Goal: Task Accomplishment & Management: Manage account settings

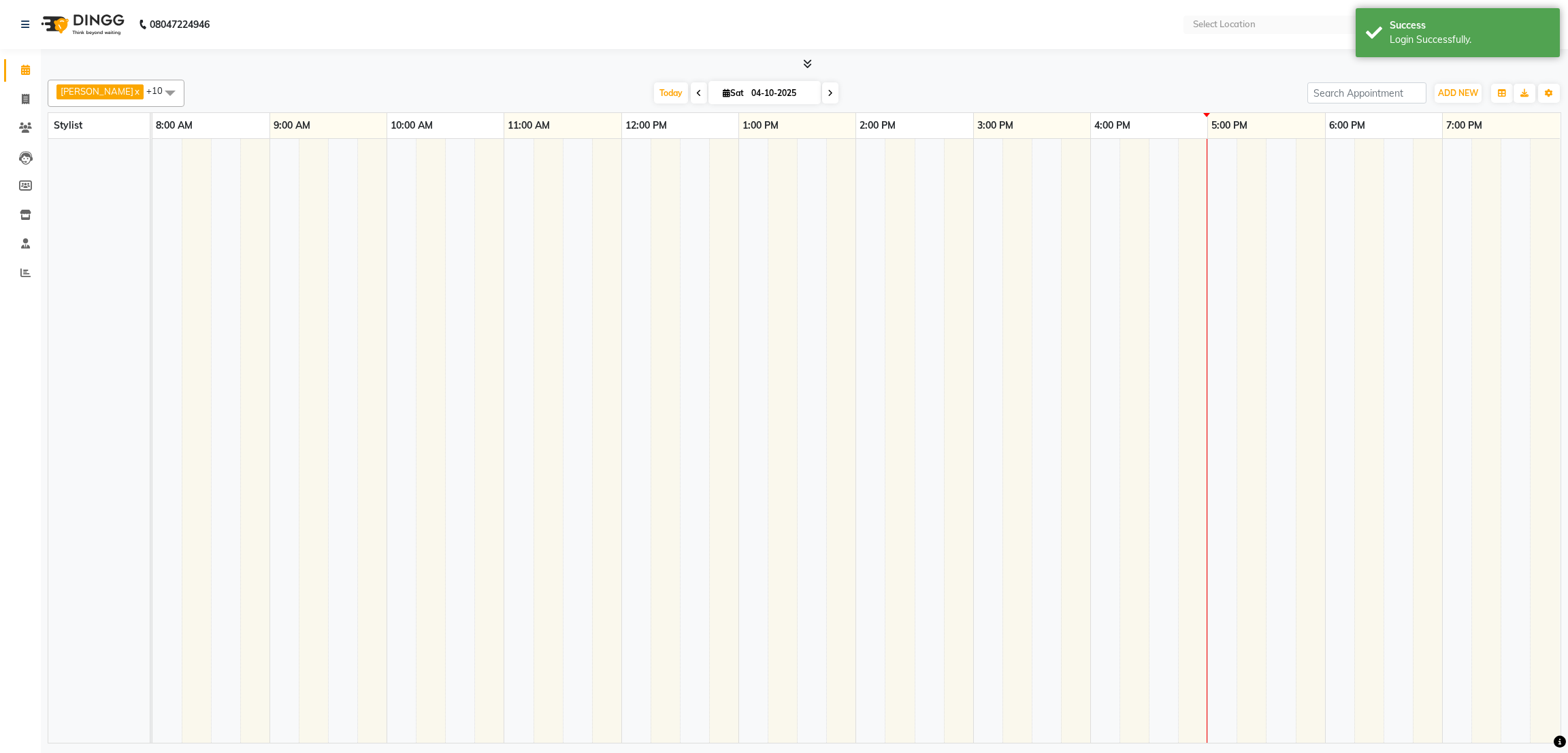
select select "en"
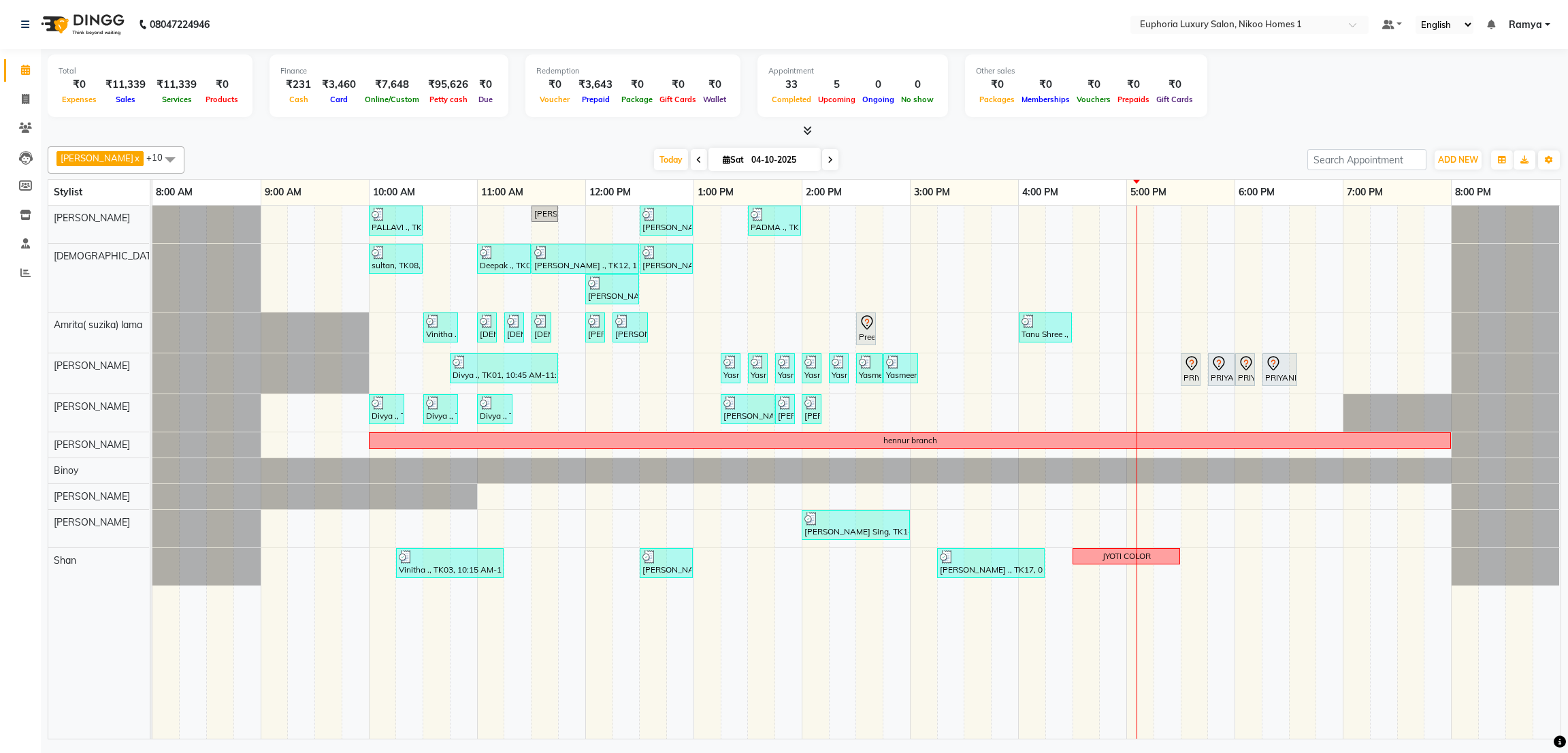
click at [810, 127] on icon at bounding box center [808, 130] width 9 height 10
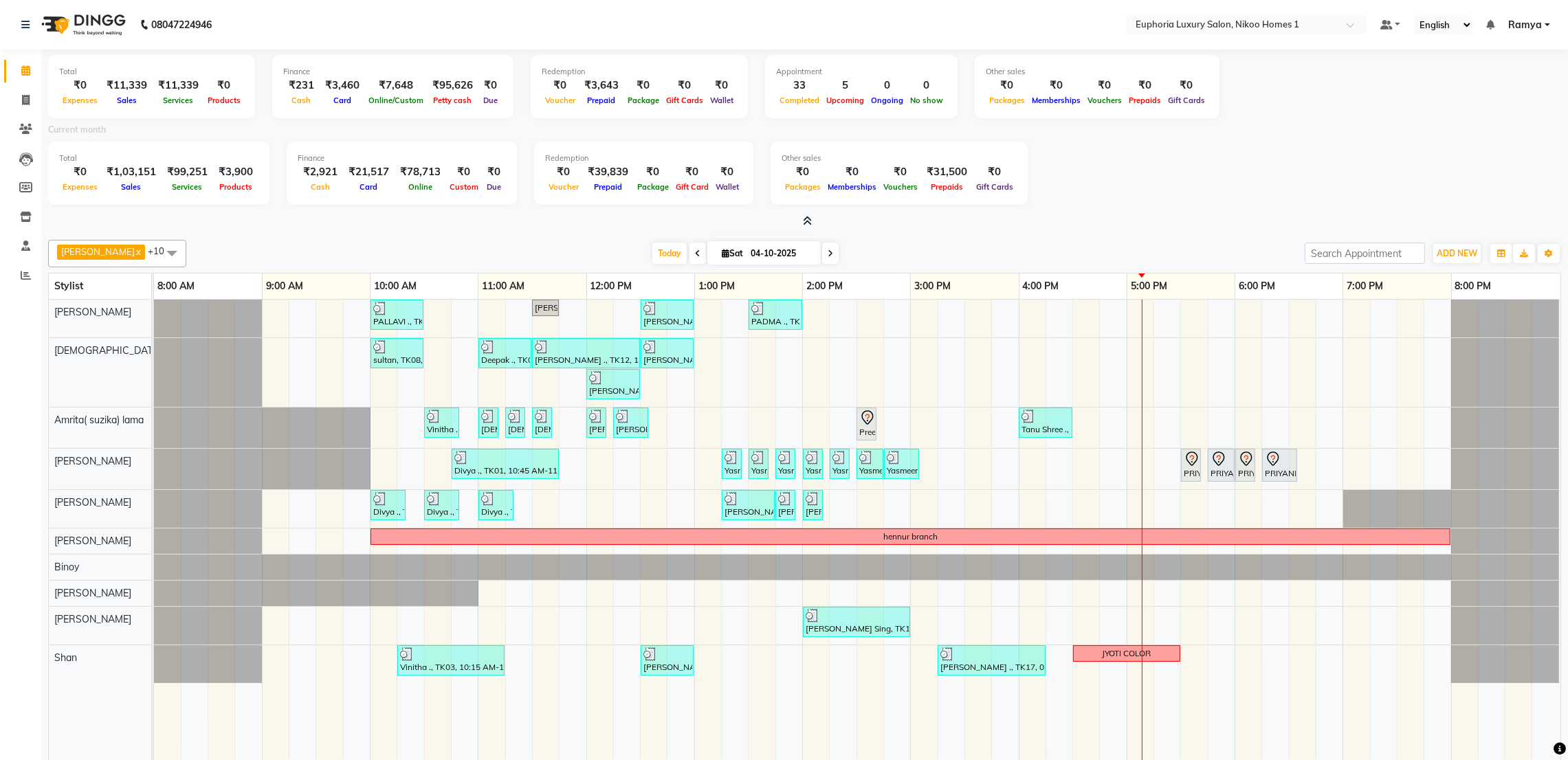
click at [1060, 693] on td at bounding box center [1059, 568] width 27 height 538
click at [1074, 685] on td at bounding box center [1086, 568] width 27 height 538
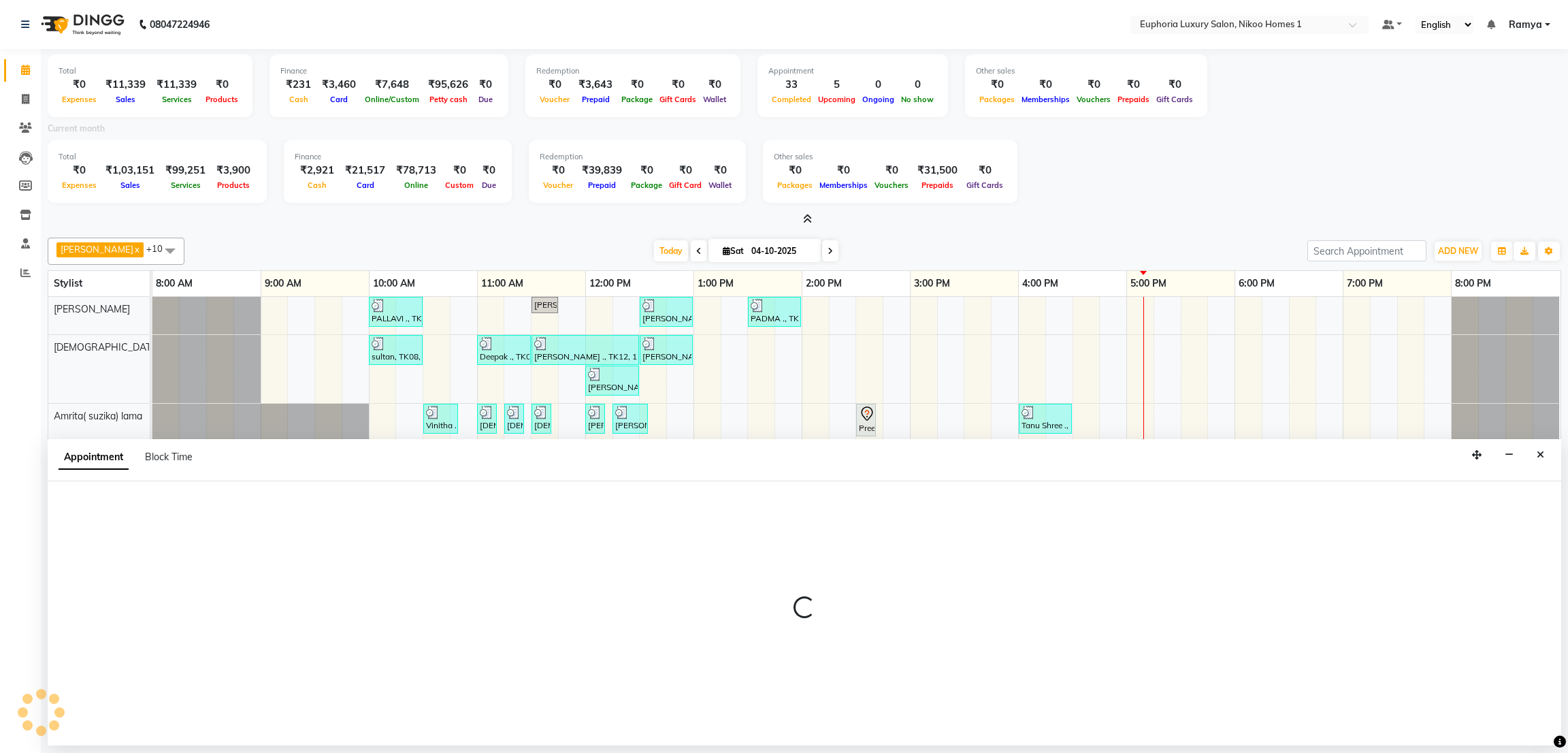
select select "92628"
select select "975"
select select "tentative"
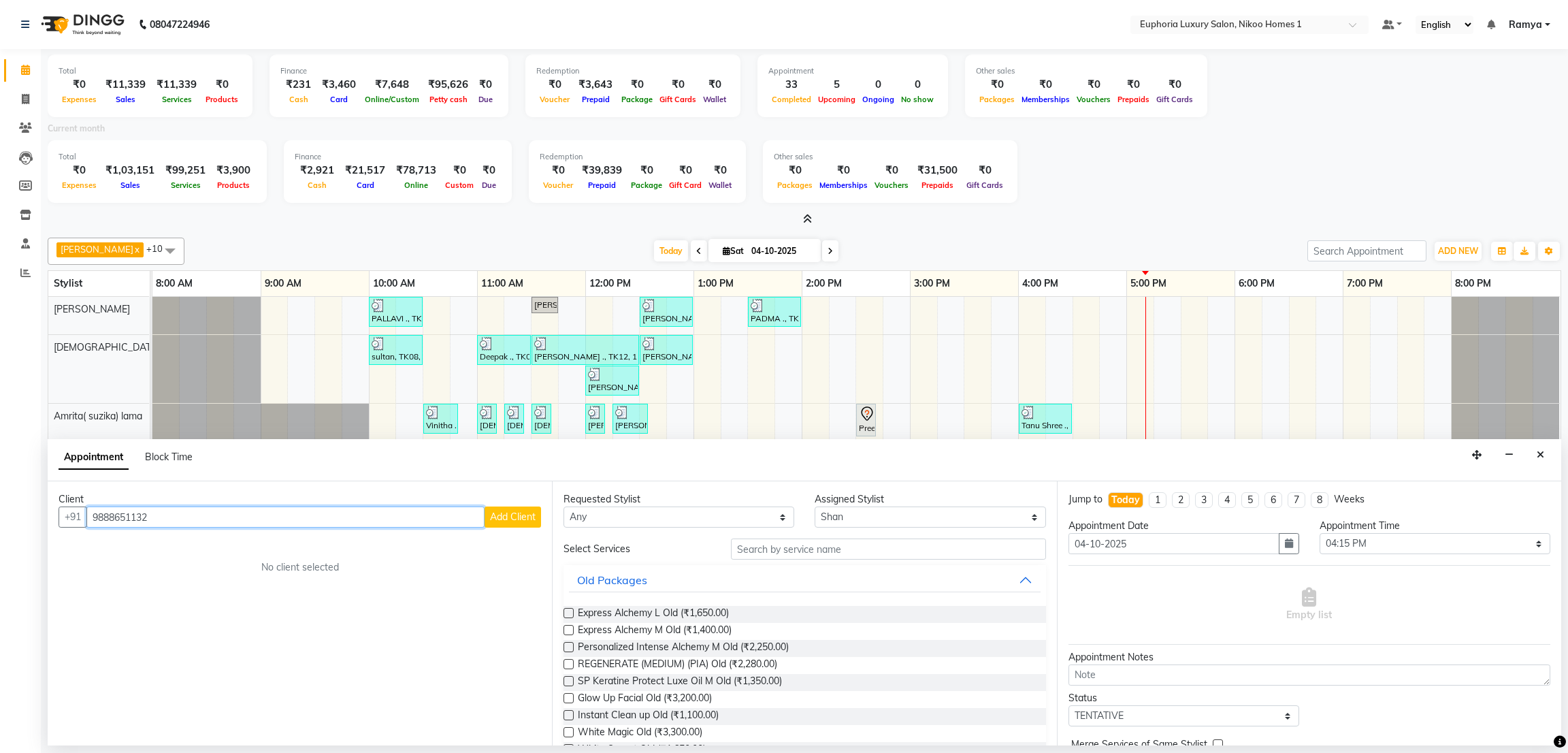
type input "9888651132"
click at [497, 515] on span "Add Client" at bounding box center [513, 516] width 46 height 12
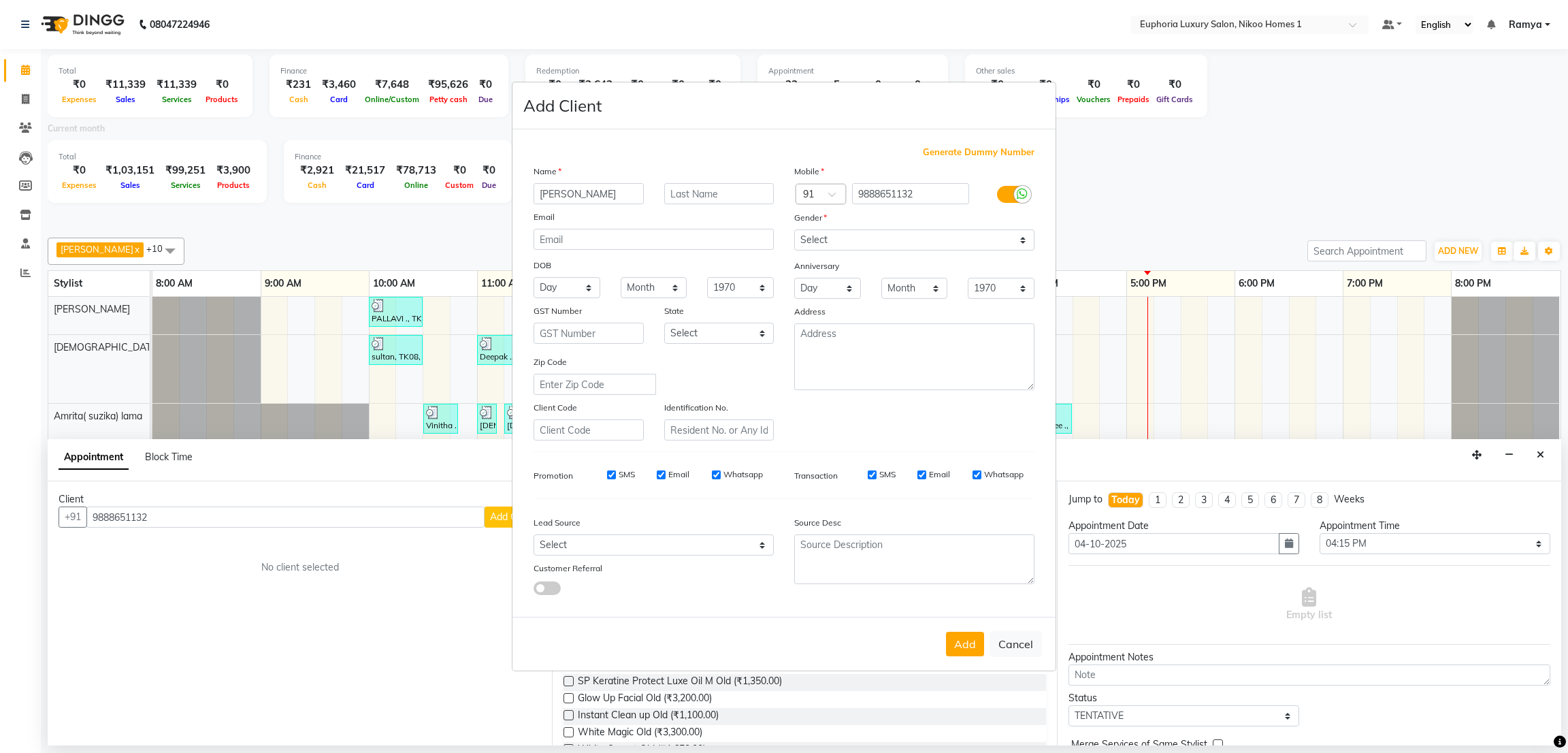
type input "[PERSON_NAME]"
click at [840, 242] on select "Select [DEMOGRAPHIC_DATA] [DEMOGRAPHIC_DATA] Other Prefer Not To Say" at bounding box center [914, 239] width 240 height 21
select select "[DEMOGRAPHIC_DATA]"
click at [794, 229] on select "Select [DEMOGRAPHIC_DATA] [DEMOGRAPHIC_DATA] Other Prefer Not To Say" at bounding box center [914, 239] width 240 height 21
click at [970, 637] on button "Add" at bounding box center [966, 644] width 39 height 25
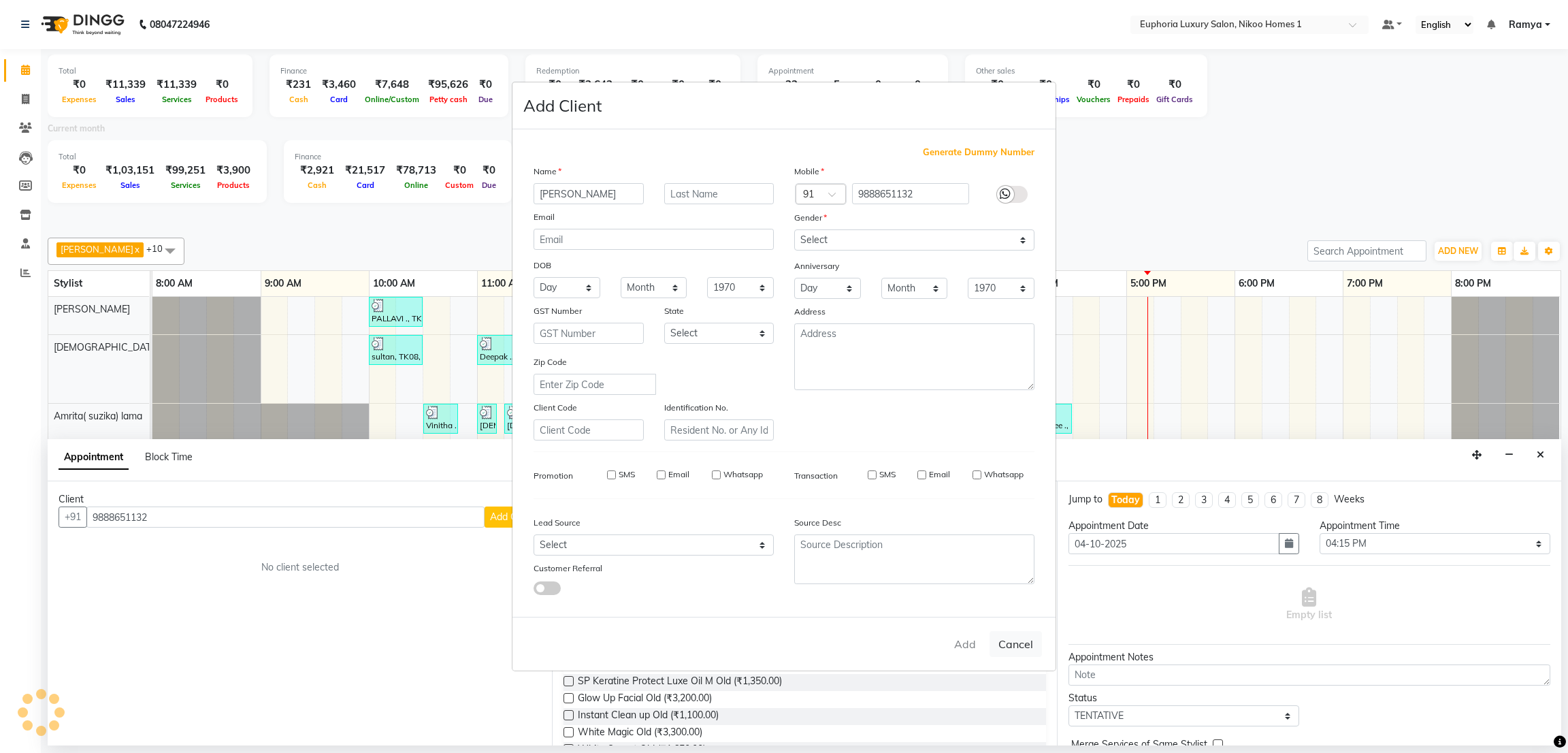
type input "98******32"
select select
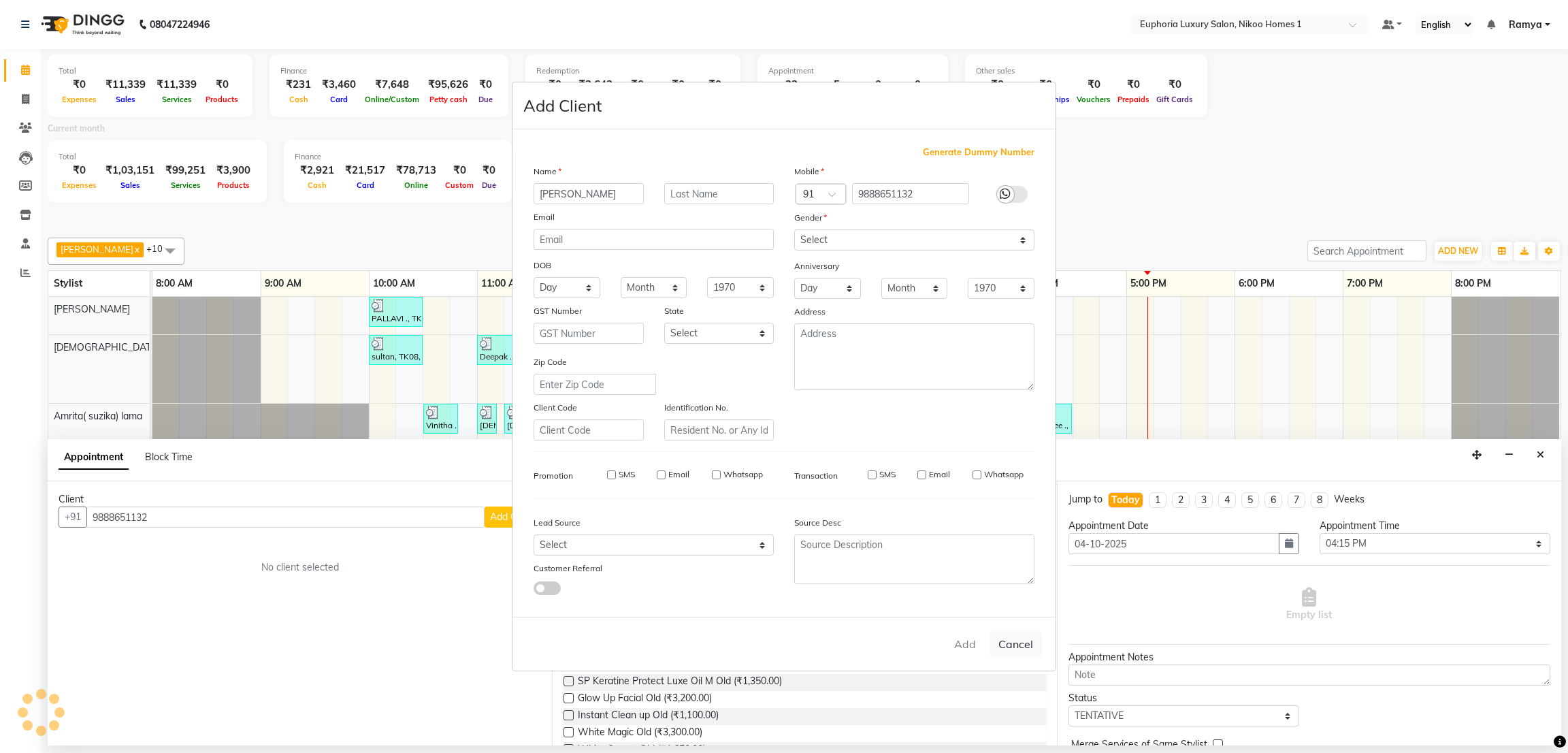
select select
checkbox input "false"
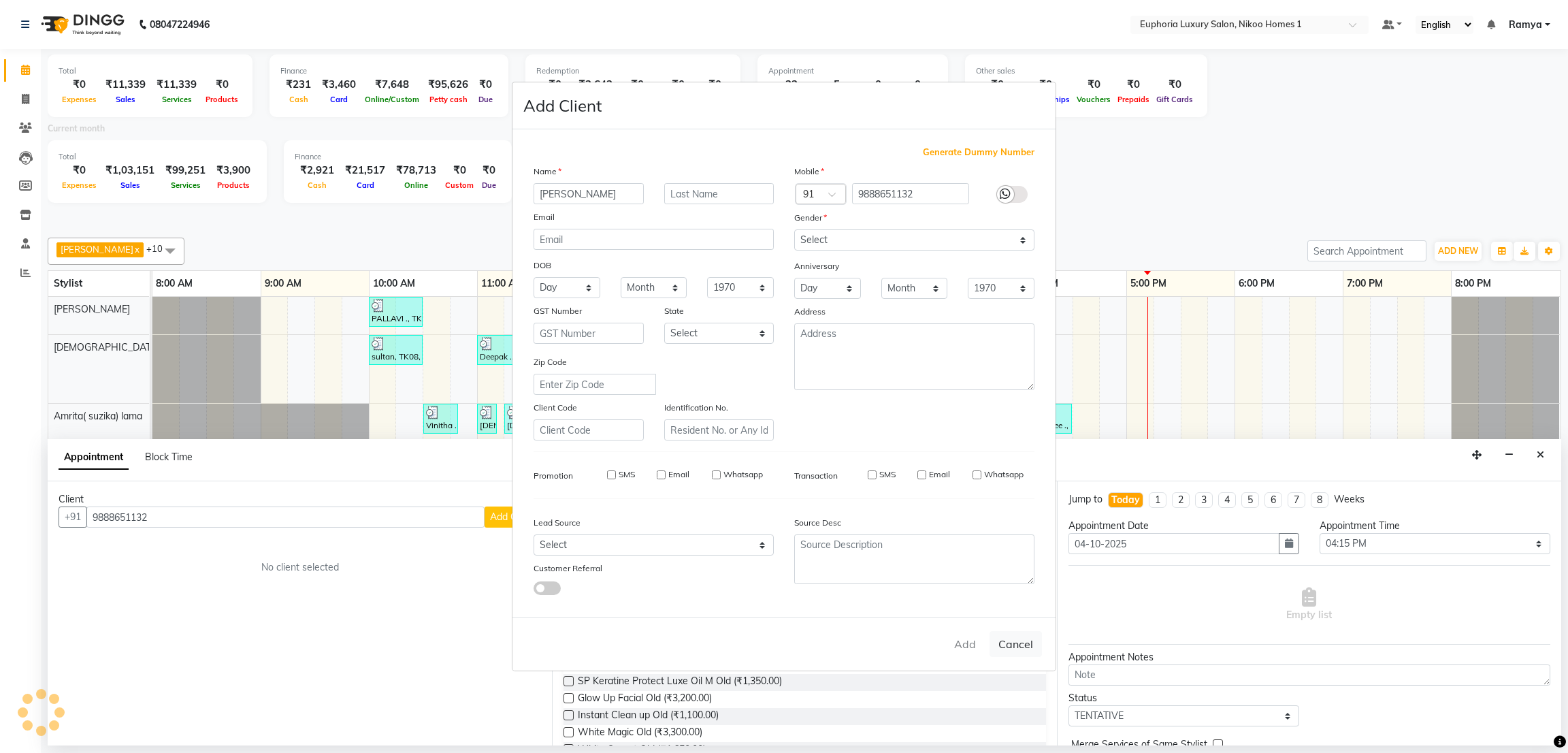
checkbox input "false"
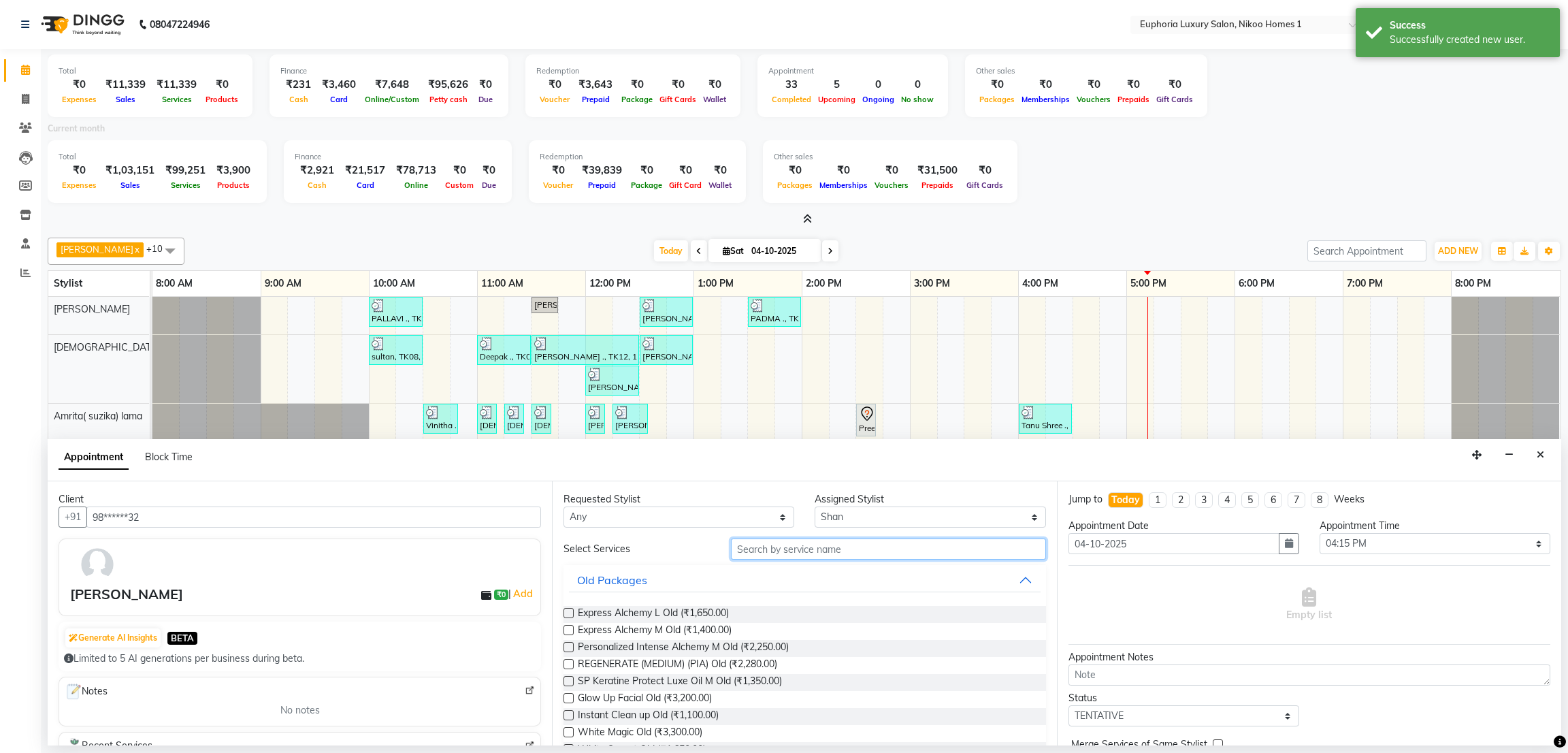
click at [905, 541] on input "text" at bounding box center [888, 548] width 315 height 21
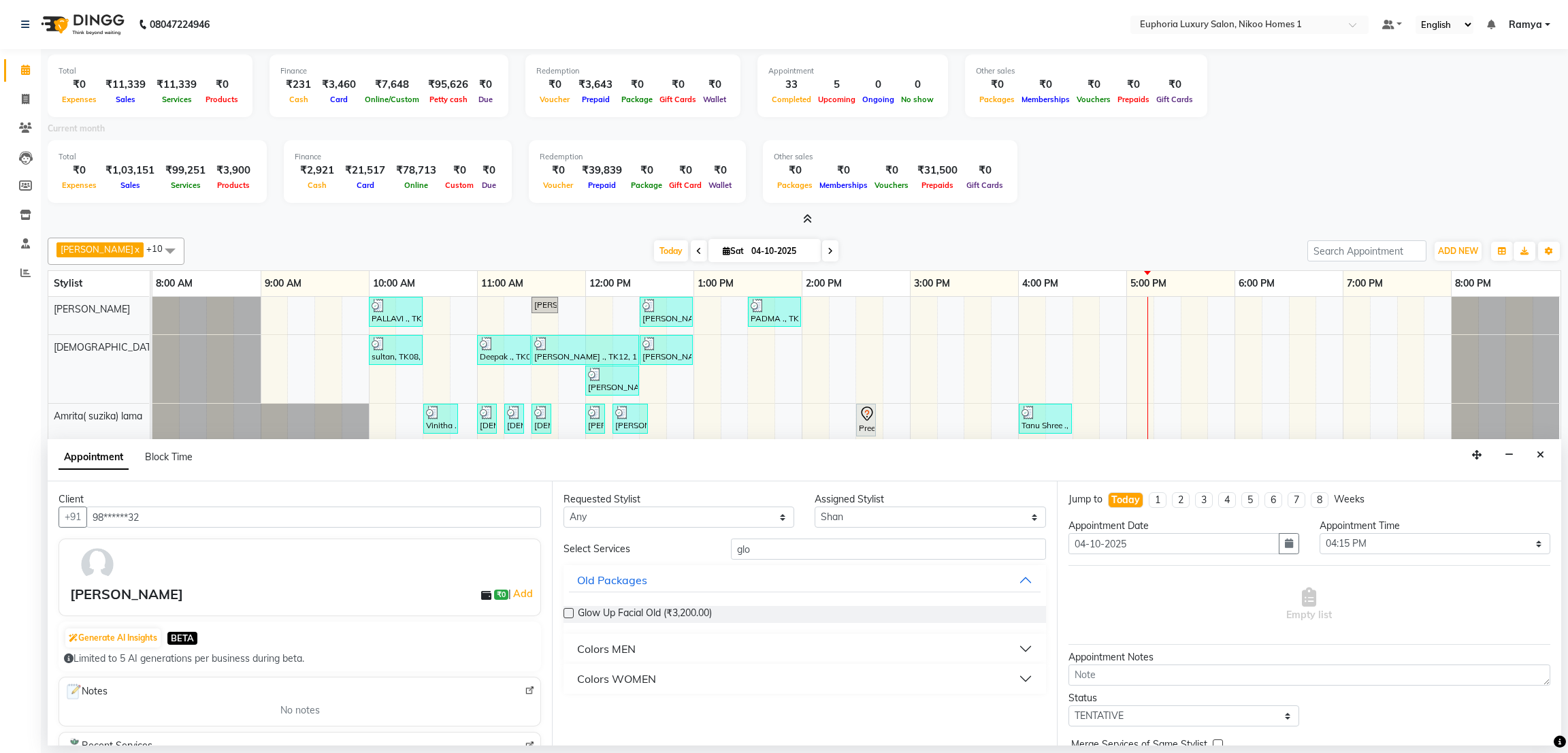
click at [641, 676] on div "Colors WOMEN" at bounding box center [617, 679] width 79 height 17
click at [791, 546] on input "glo" at bounding box center [888, 548] width 315 height 21
type input "g"
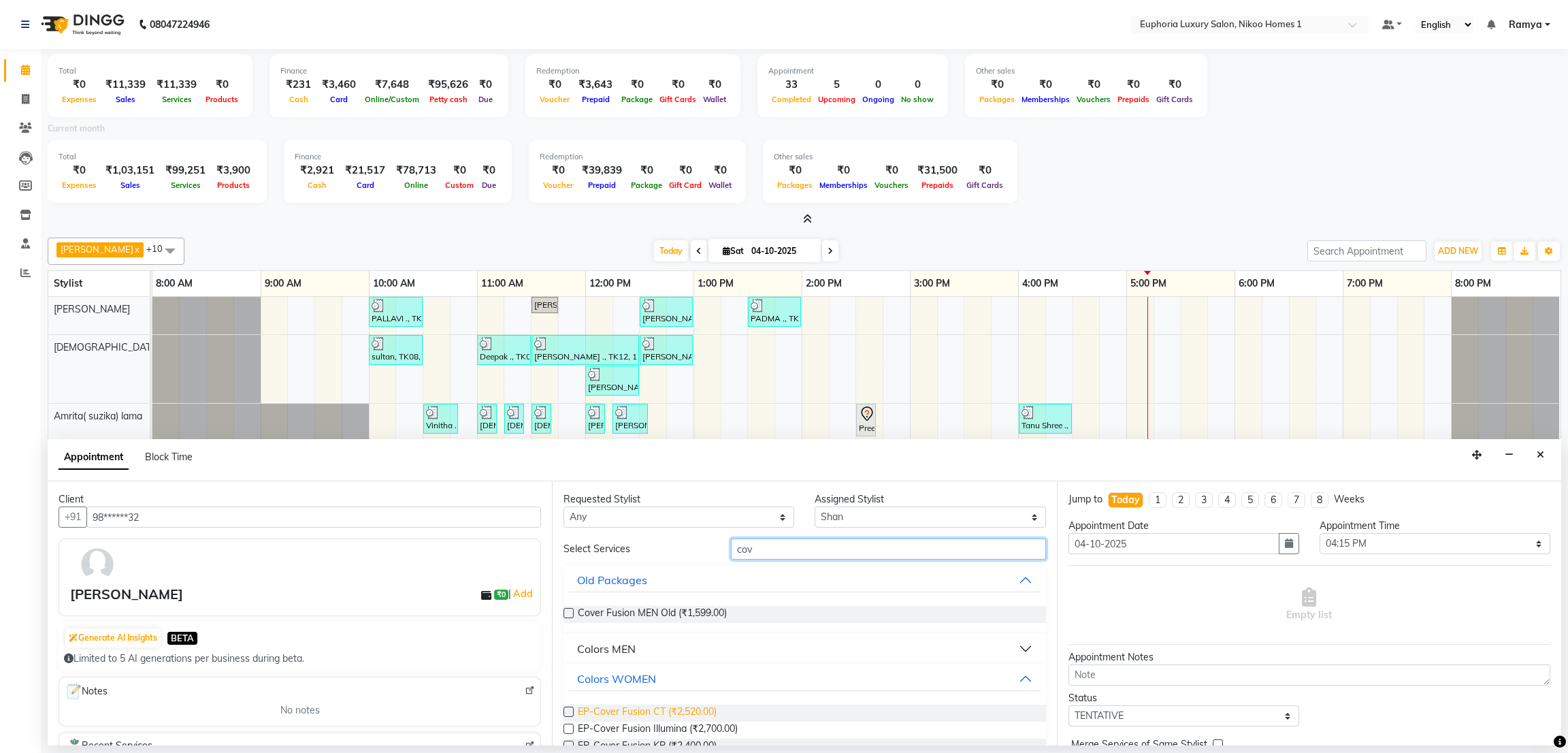
type input "cov"
click at [681, 709] on span "EP-Cover Fusion CT (₹2,520.00)" at bounding box center [646, 713] width 138 height 17
checkbox input "false"
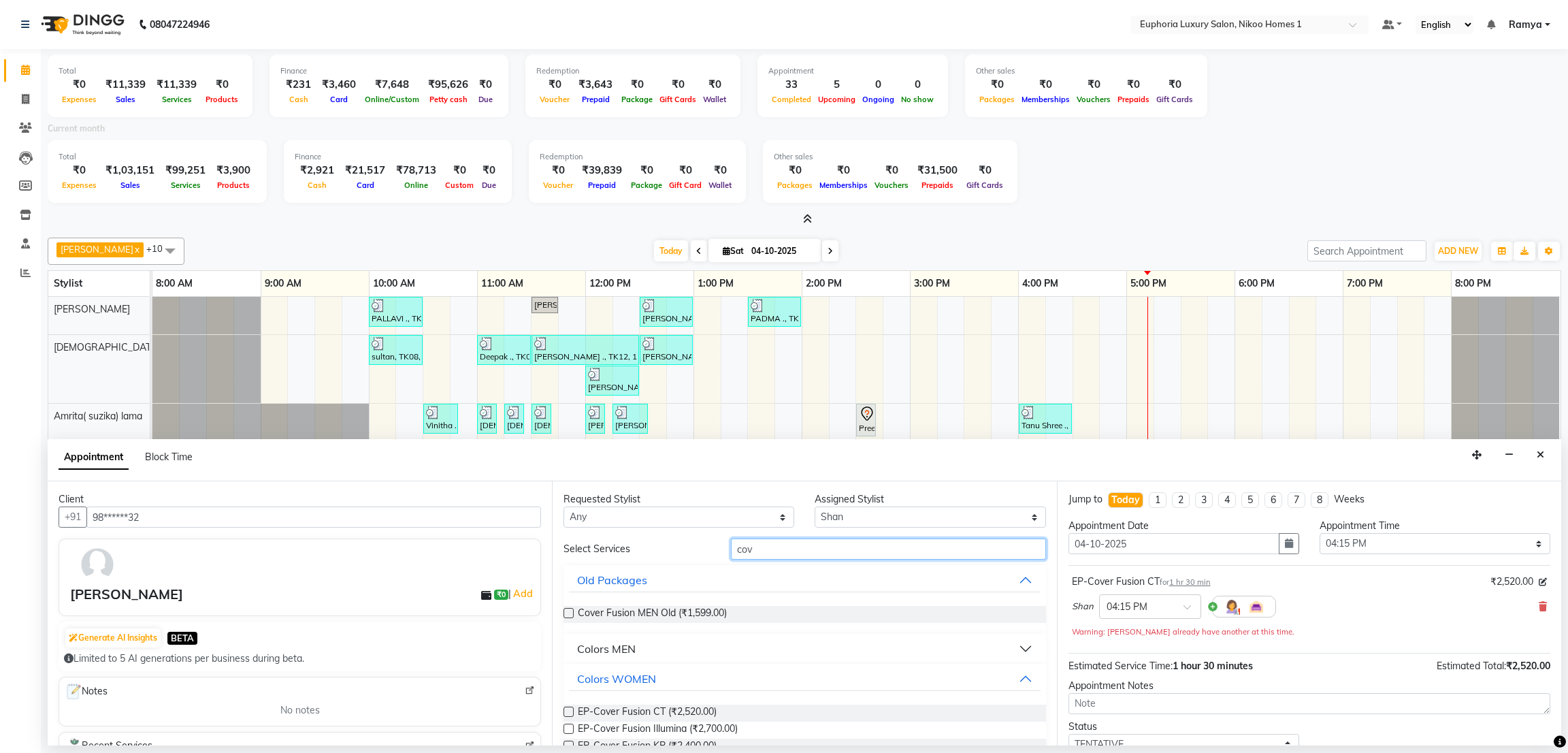
click at [767, 547] on input "cov" at bounding box center [888, 548] width 315 height 21
type input "c"
type input "deep"
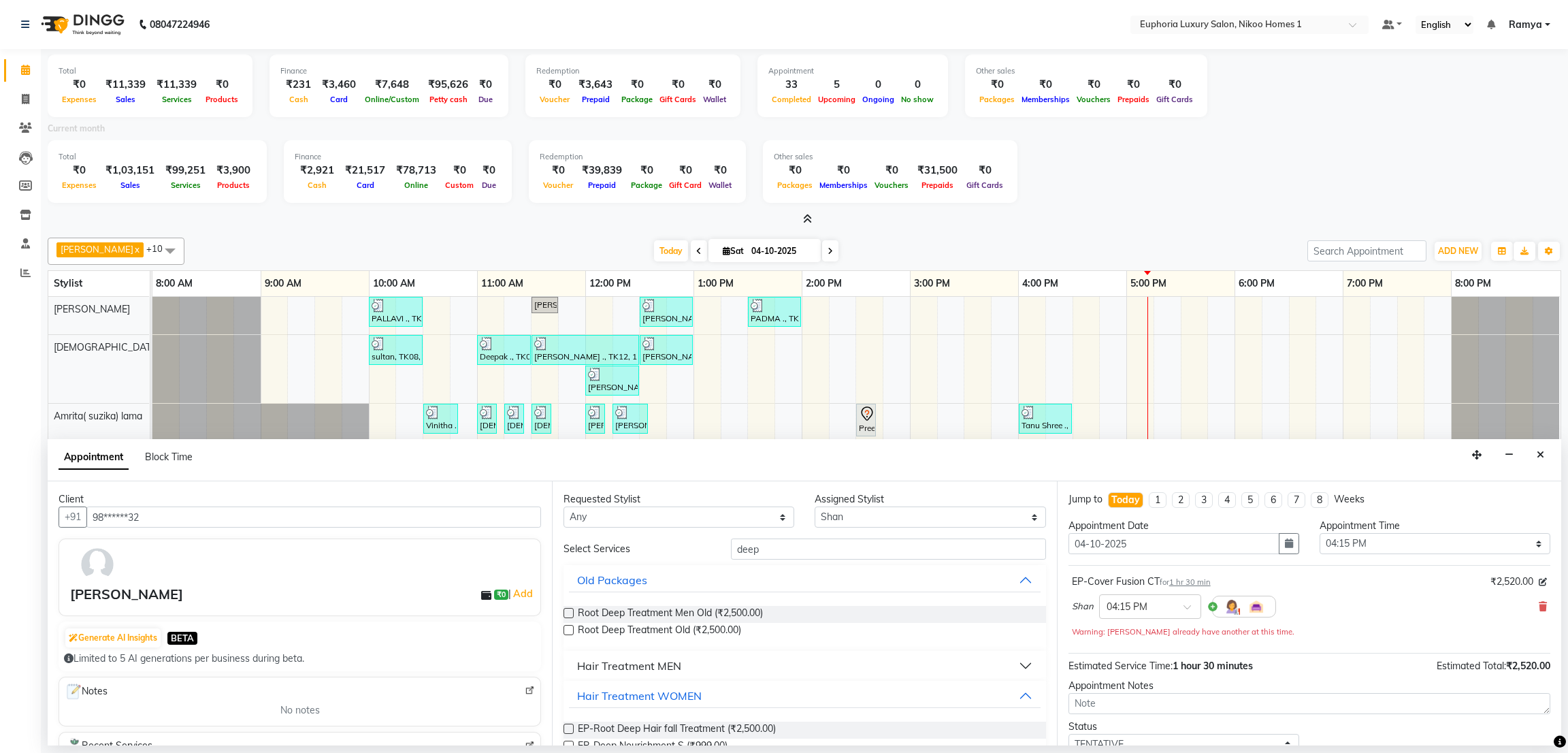
click at [1039, 735] on div "Requested Stylist Any Amrita( suzika) lama Atif [PERSON_NAME] [PERSON_NAME] Dan…" at bounding box center [804, 614] width 504 height 264
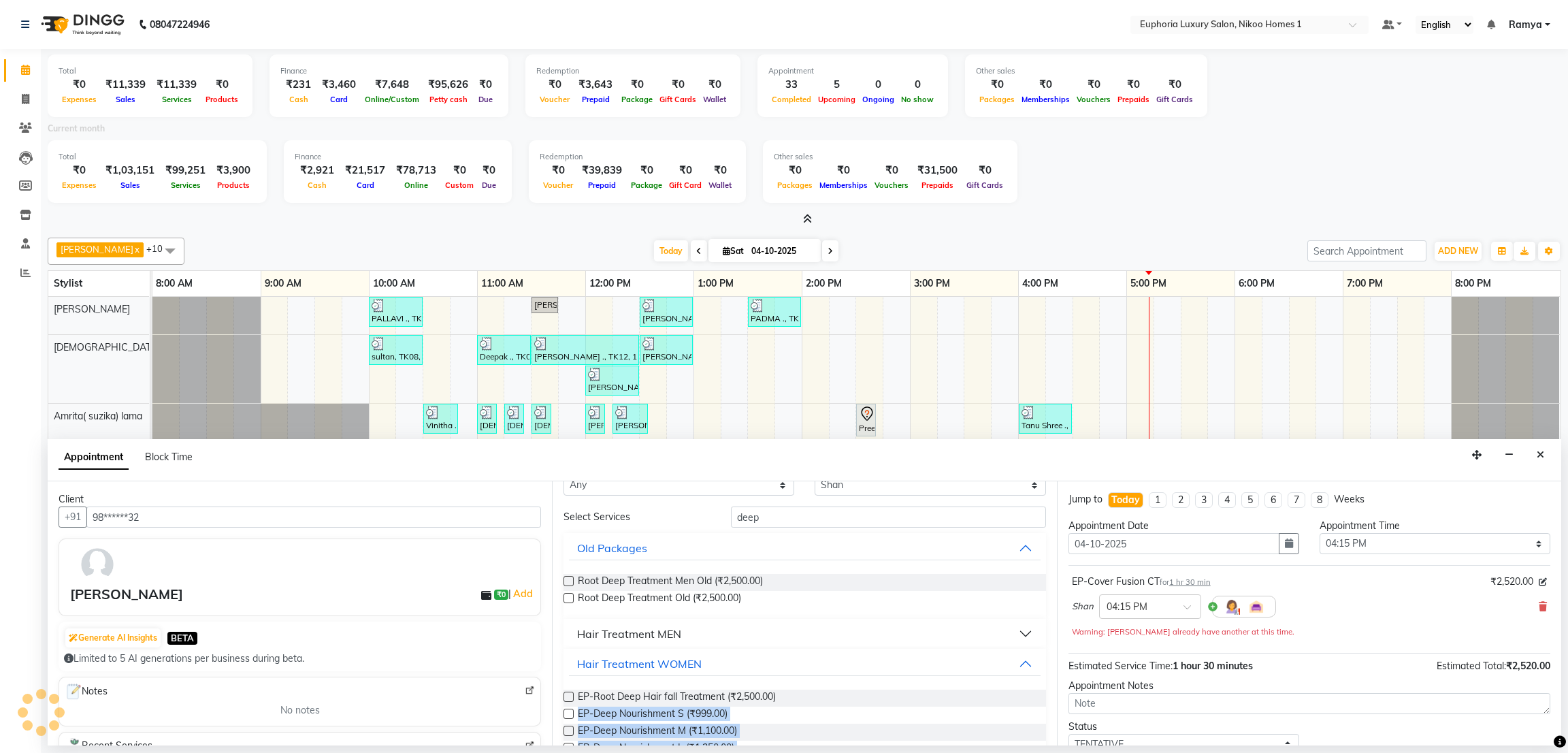
scroll to position [66, 0]
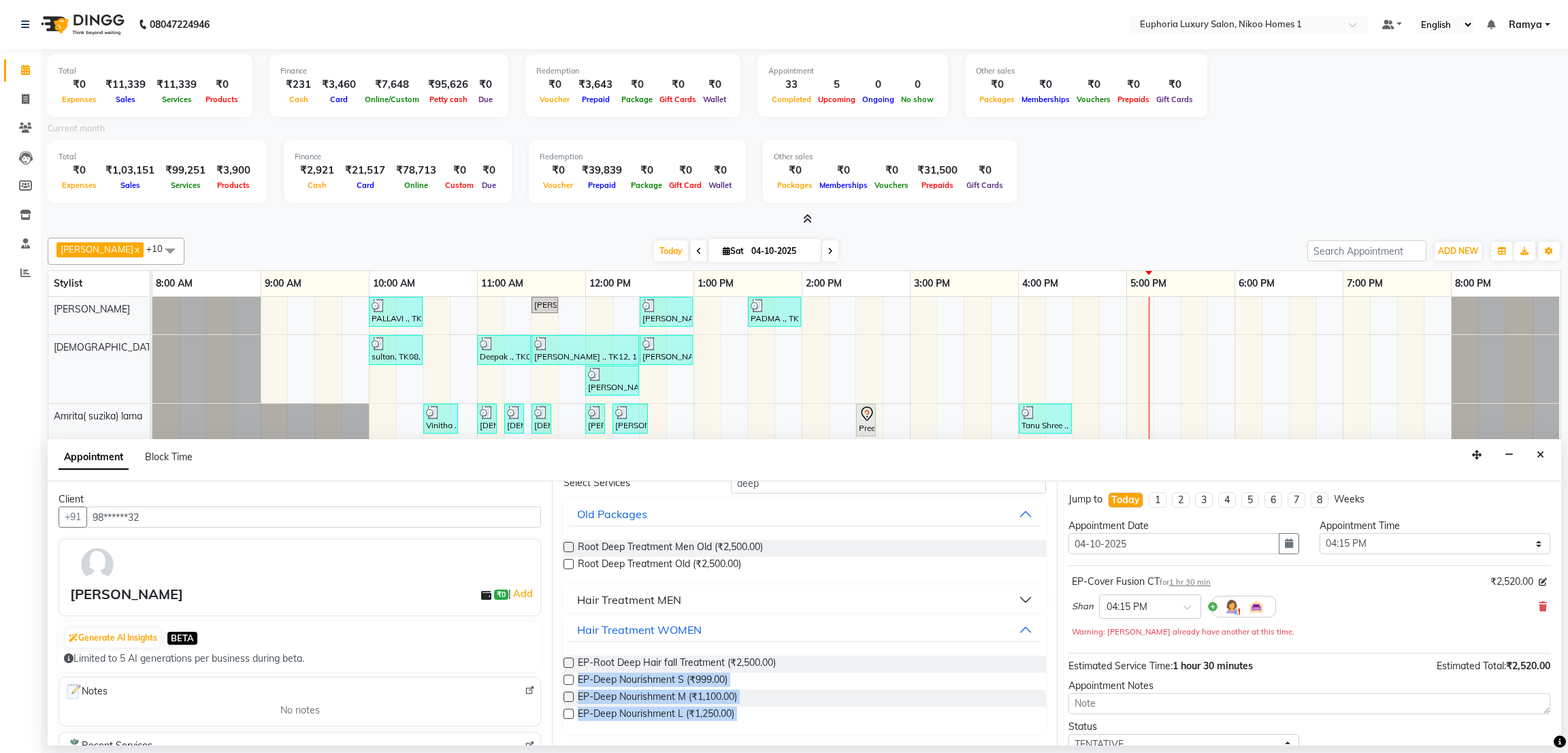
click at [1040, 735] on div "Requested Stylist Any Amrita( suzika) lama Atif [PERSON_NAME] [PERSON_NAME] Dan…" at bounding box center [804, 614] width 504 height 264
click at [657, 704] on span "EP-Deep Nourishment M (₹1,100.00)" at bounding box center [657, 698] width 160 height 17
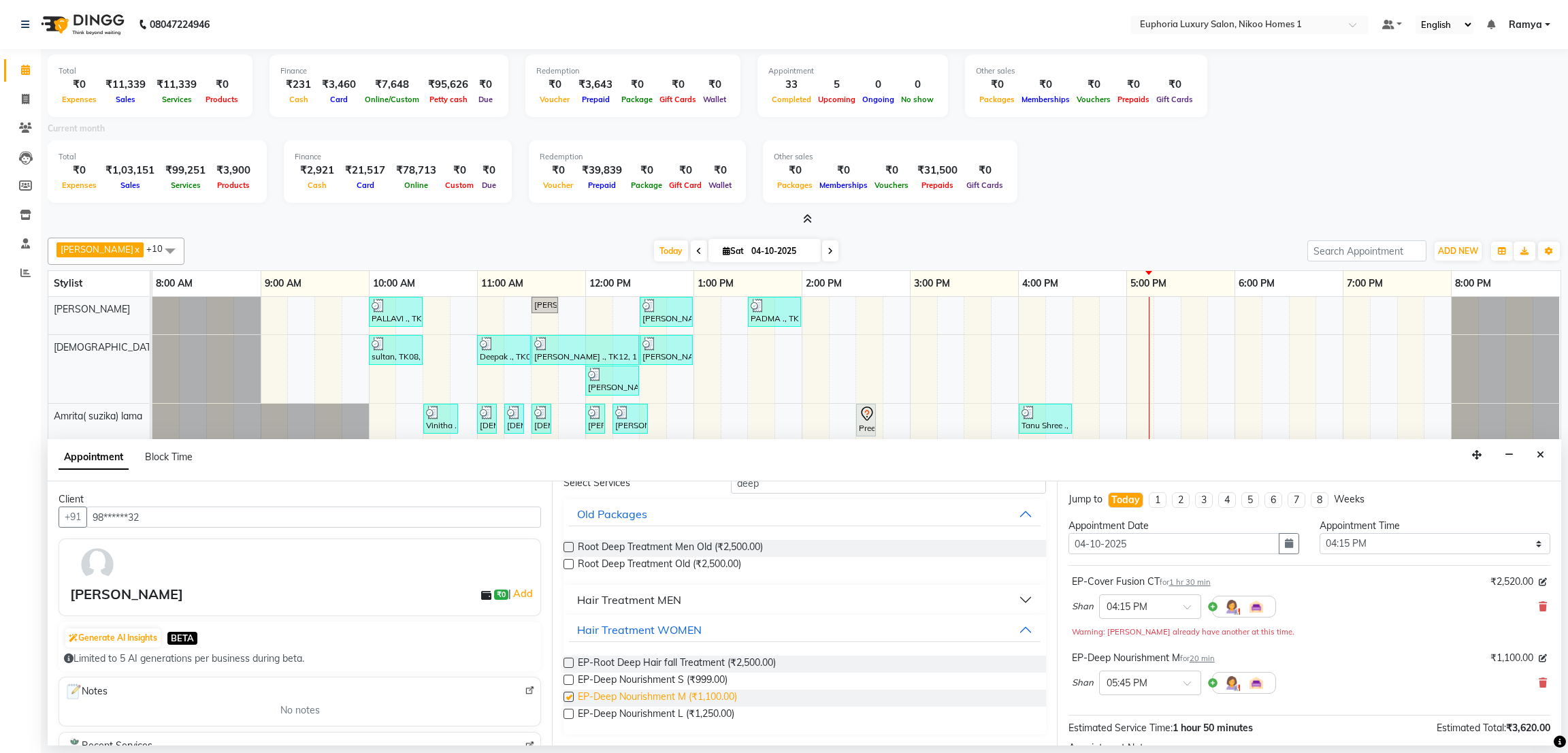
checkbox input "false"
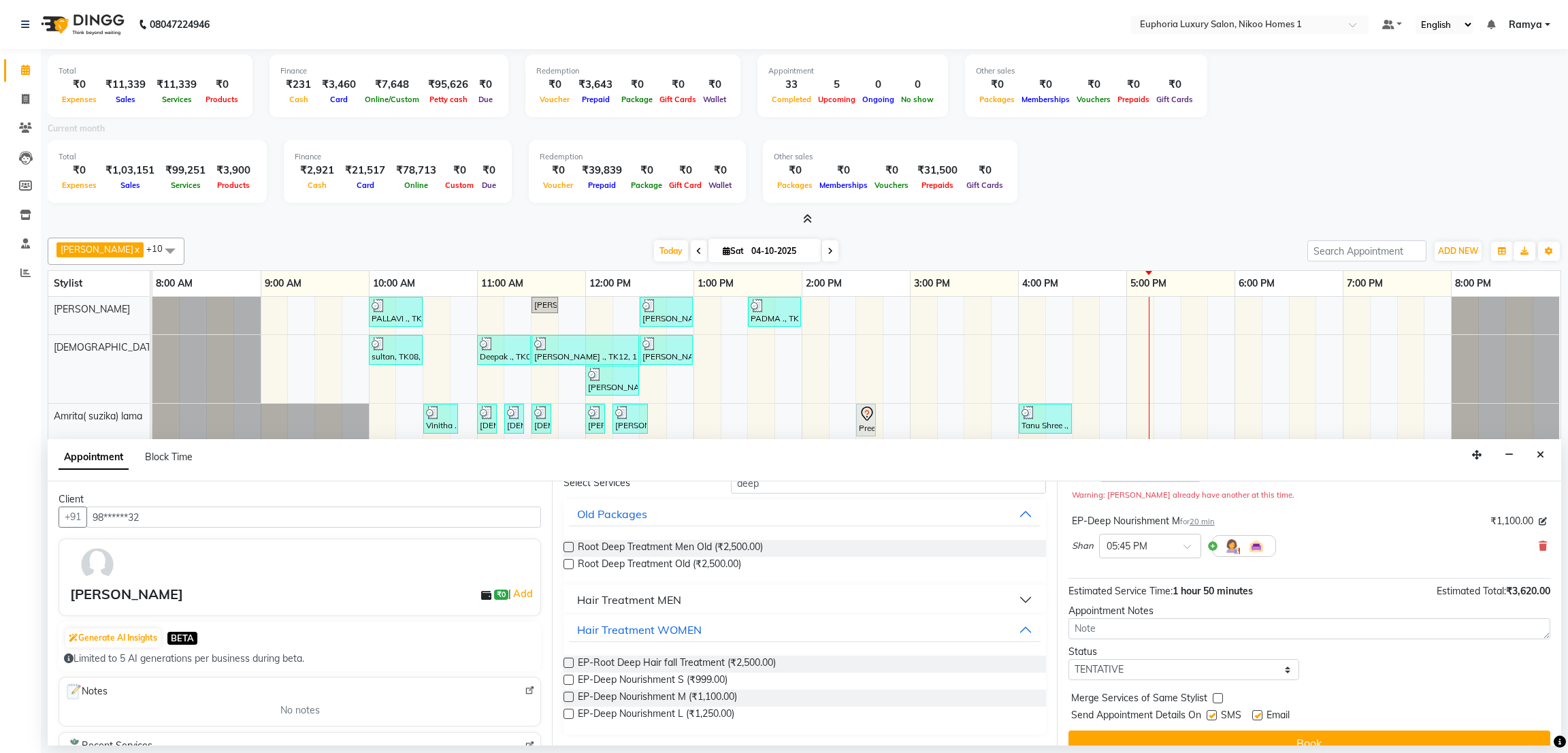
scroll to position [158, 0]
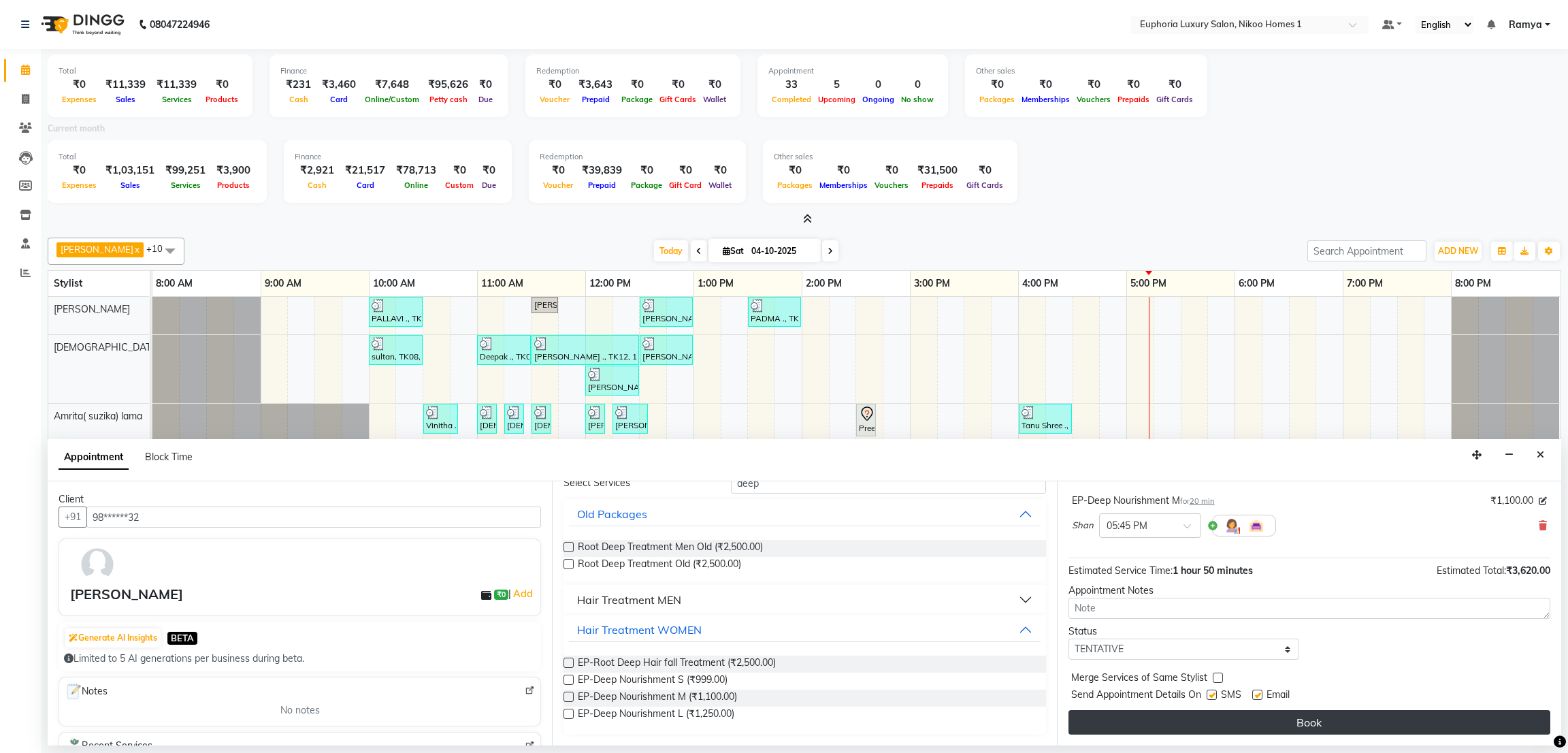
click at [1485, 728] on button "Book" at bounding box center [1310, 722] width 482 height 25
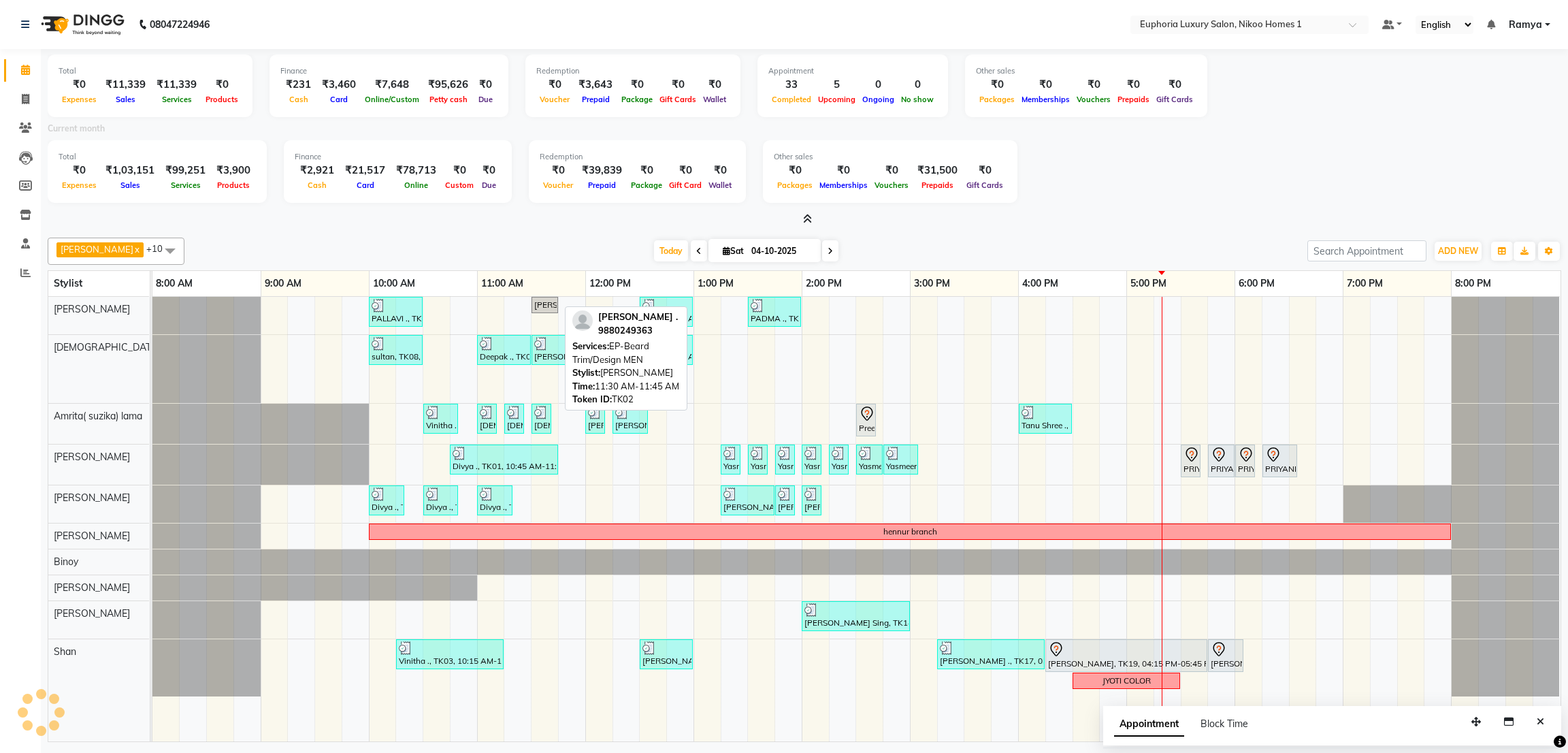
click at [537, 311] on link "[PERSON_NAME] ., TK02, 11:30 AM-11:45 AM, EP-[PERSON_NAME] Trim/Design MEN" at bounding box center [545, 305] width 27 height 17
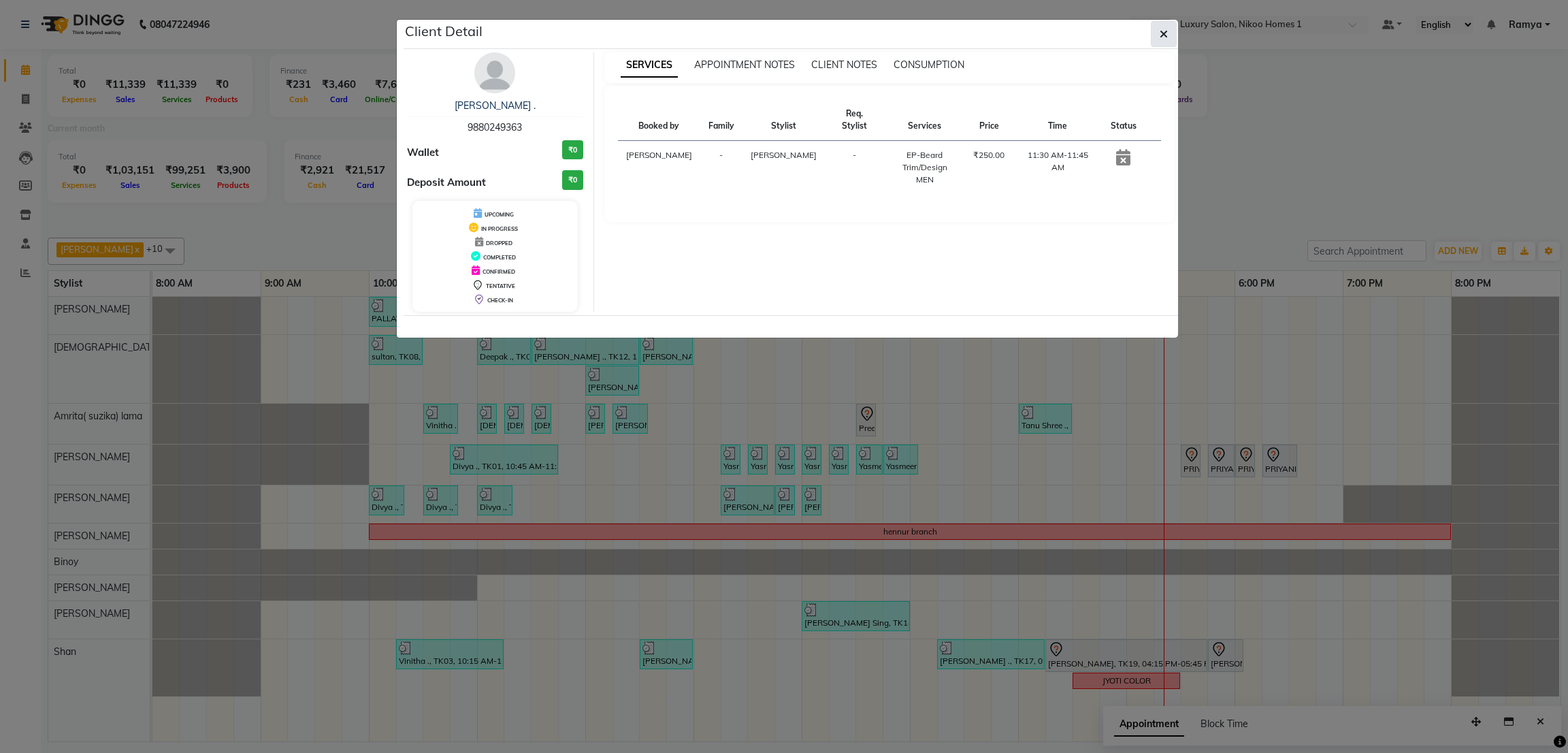
click at [1165, 39] on icon "button" at bounding box center [1164, 34] width 8 height 11
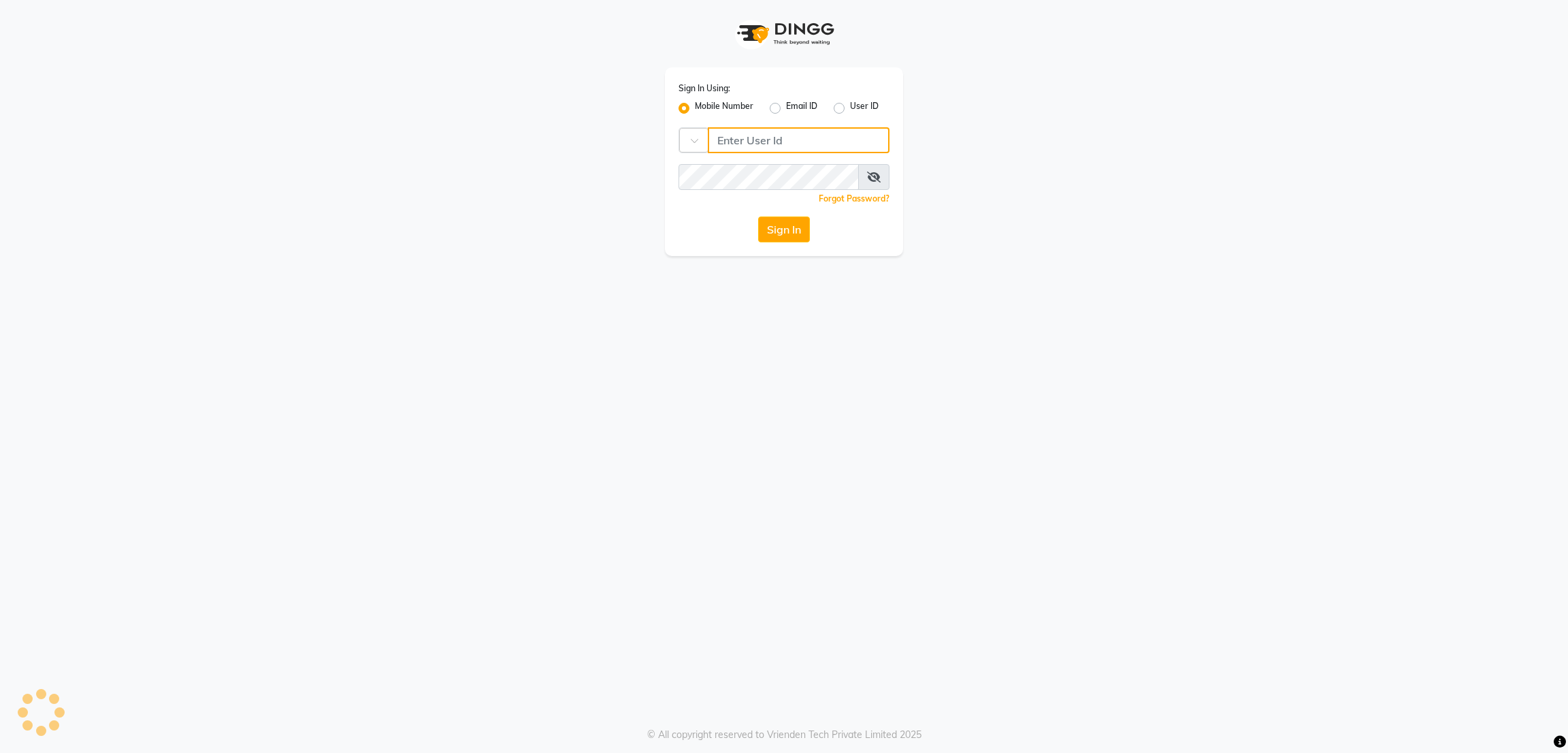
type input "8073170422"
click at [1165, 39] on div "Sign In Using: Mobile Number Email ID User ID Country Code × [PHONE_NUMBER] Rem…" at bounding box center [784, 127] width 776 height 256
click at [774, 237] on button "Sign In" at bounding box center [784, 229] width 51 height 26
click at [774, 237] on div "Sign In" at bounding box center [784, 229] width 211 height 26
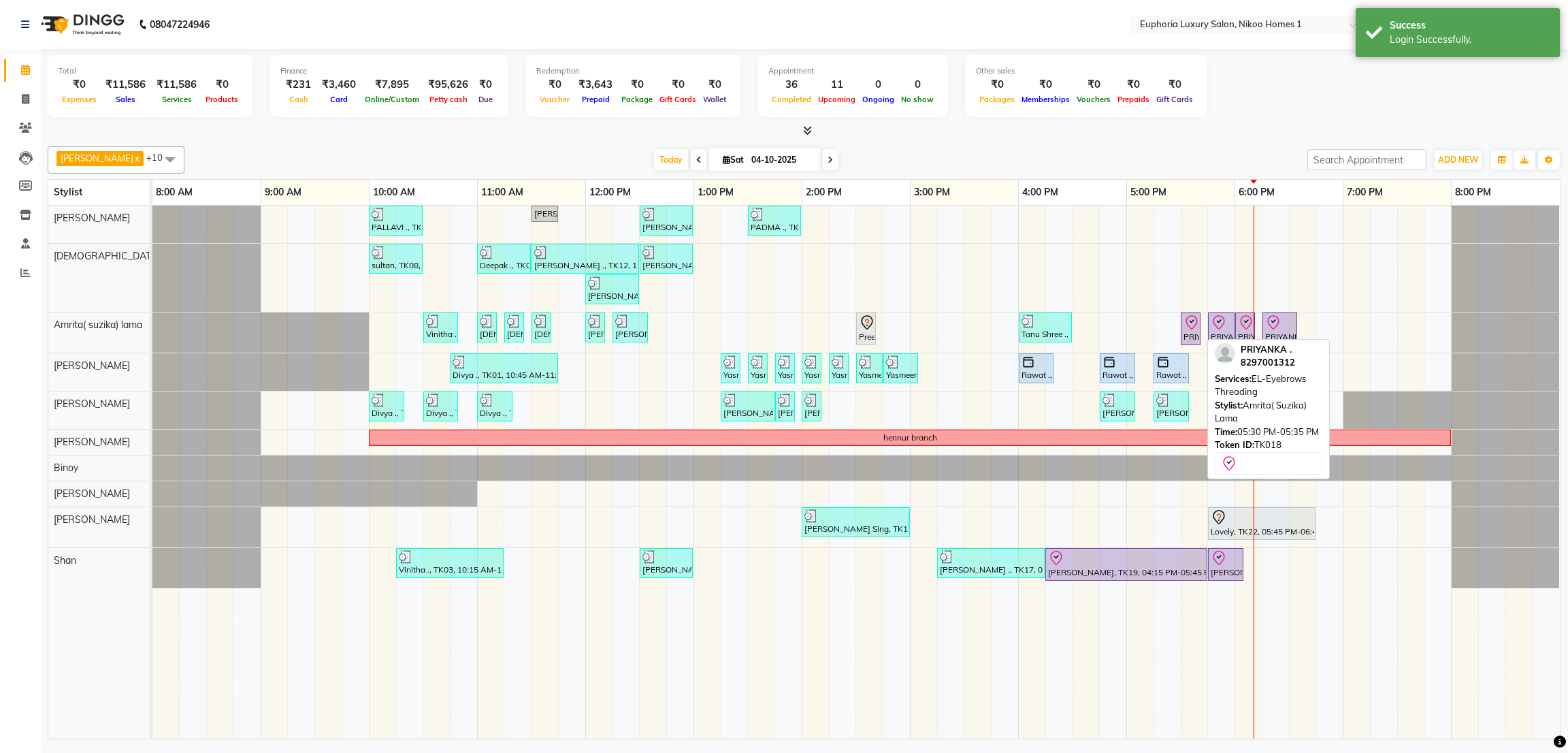
click at [1186, 330] on icon at bounding box center [1192, 323] width 17 height 17
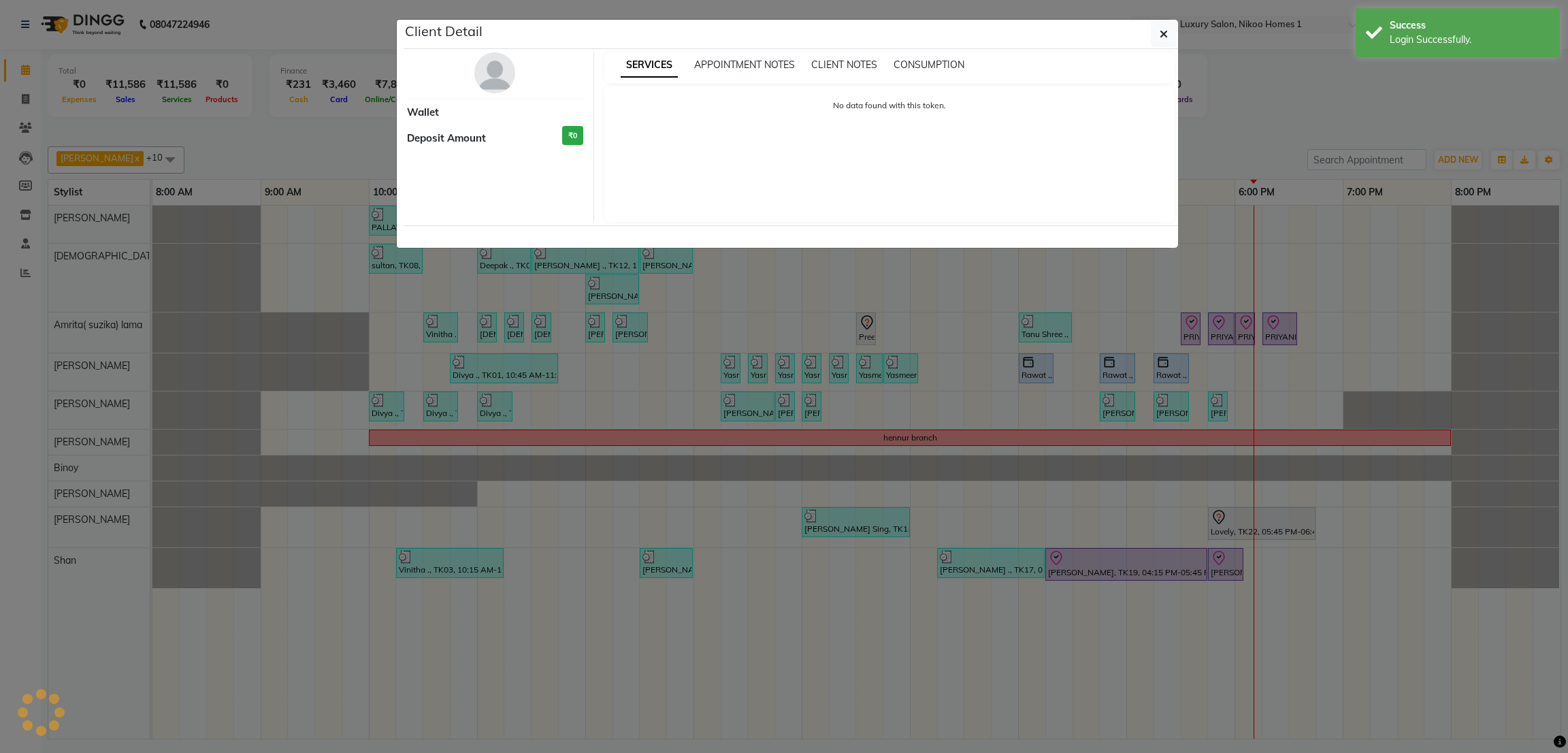
select select "8"
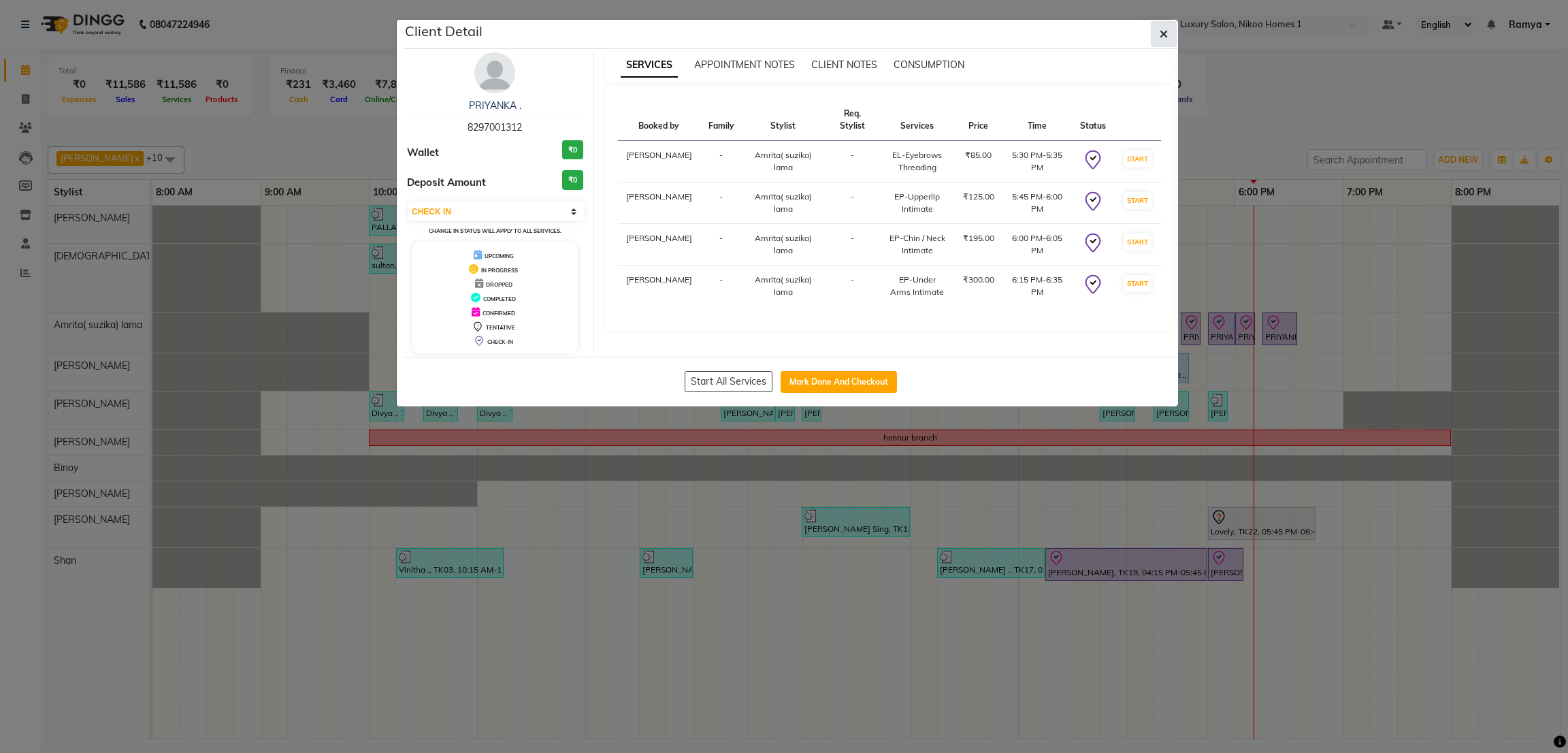
drag, startPoint x: 1186, startPoint y: 330, endPoint x: 1165, endPoint y: 42, distance: 288.8
click at [1165, 42] on button "button" at bounding box center [1164, 34] width 26 height 26
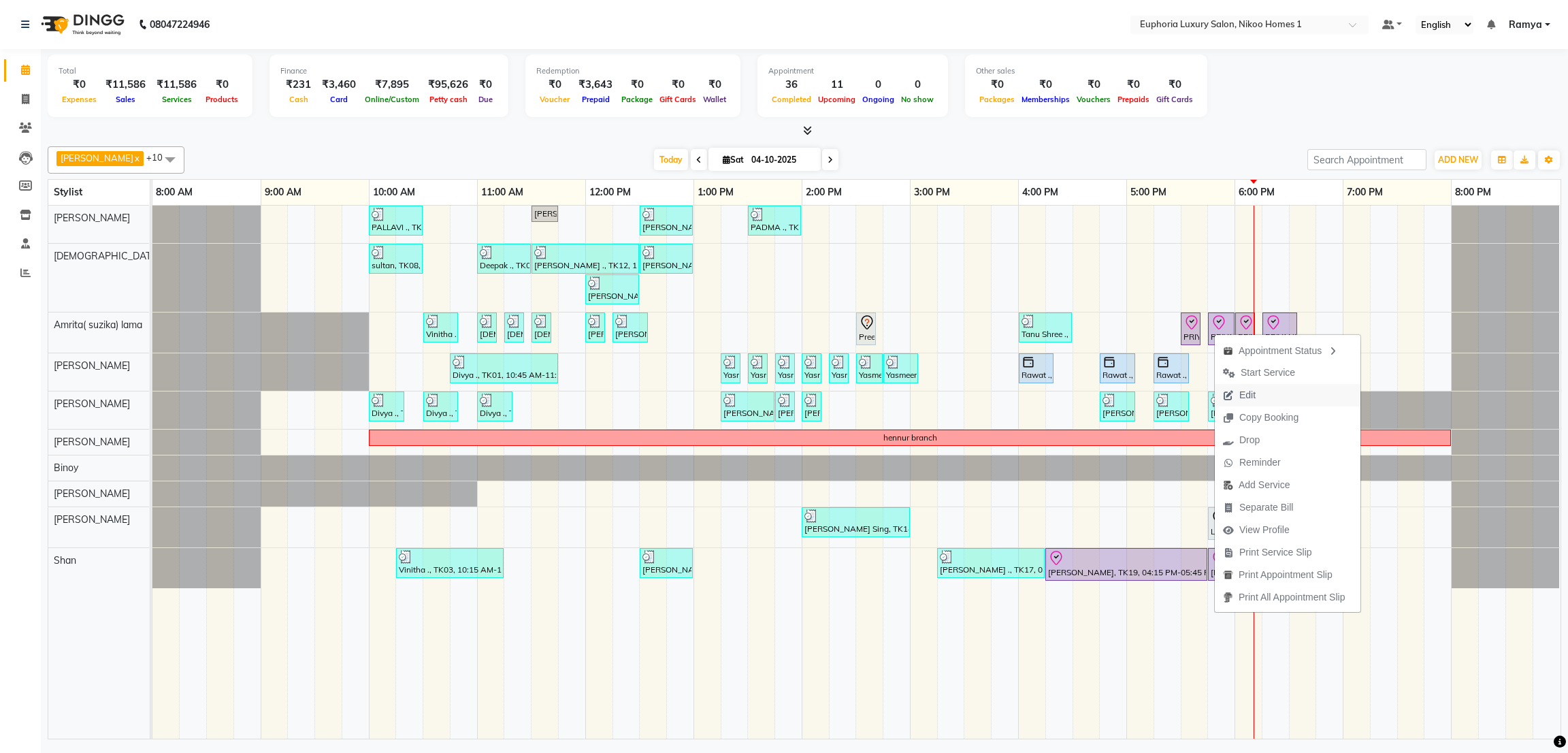
click at [1241, 400] on span "Edit" at bounding box center [1248, 395] width 17 height 15
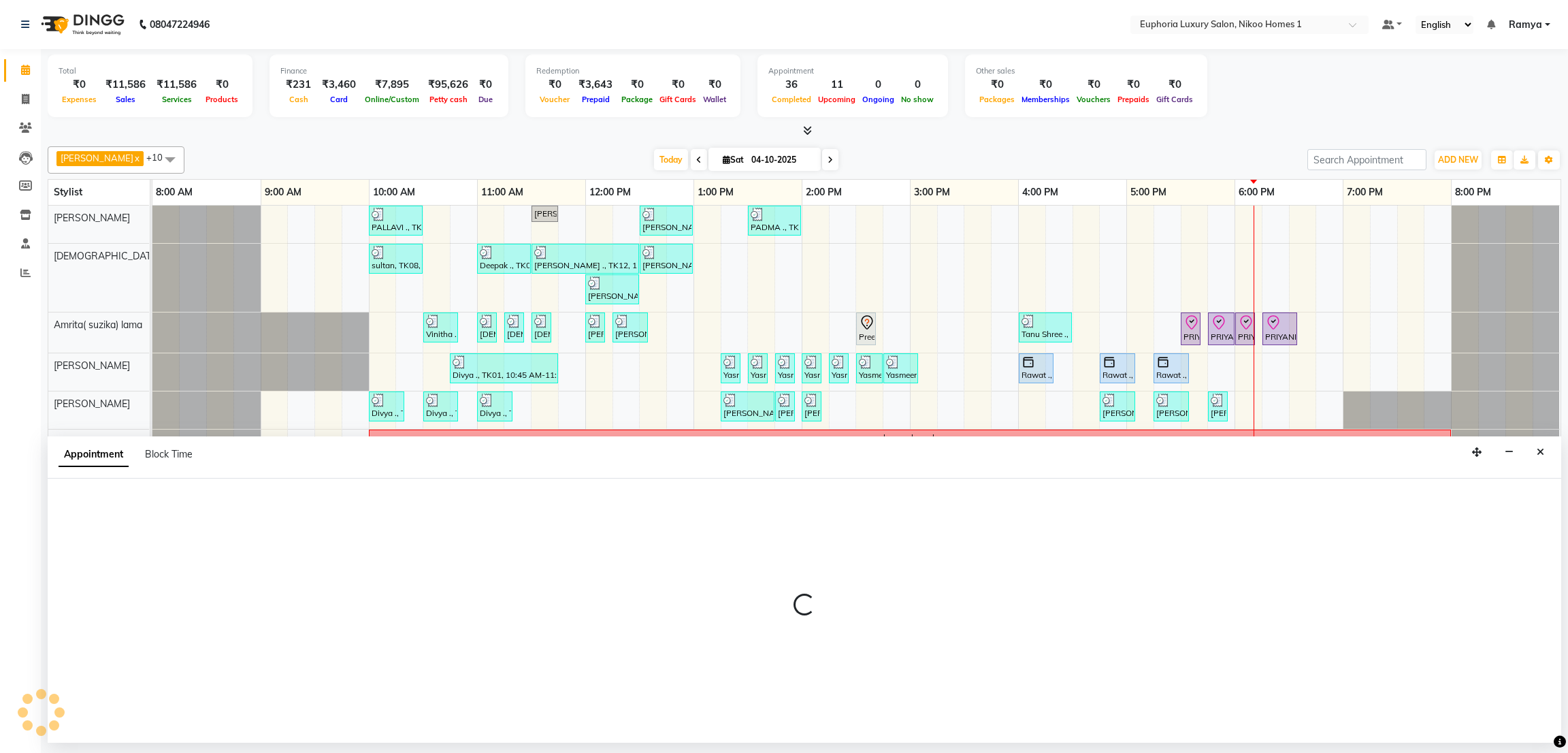
select select "tentative"
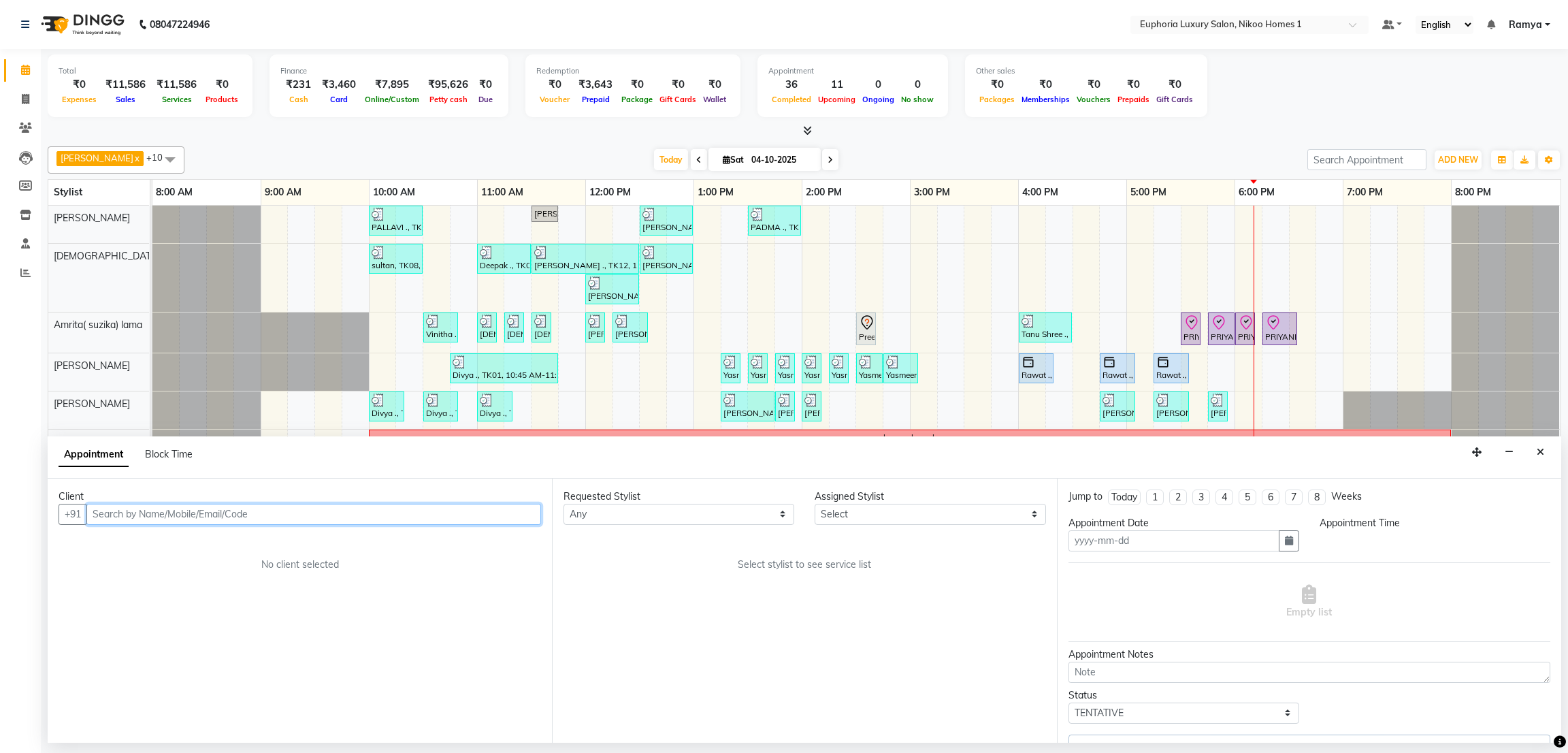
type input "04-10-2025"
select select "check-in"
select select "1050"
select select "74231"
select select "4025"
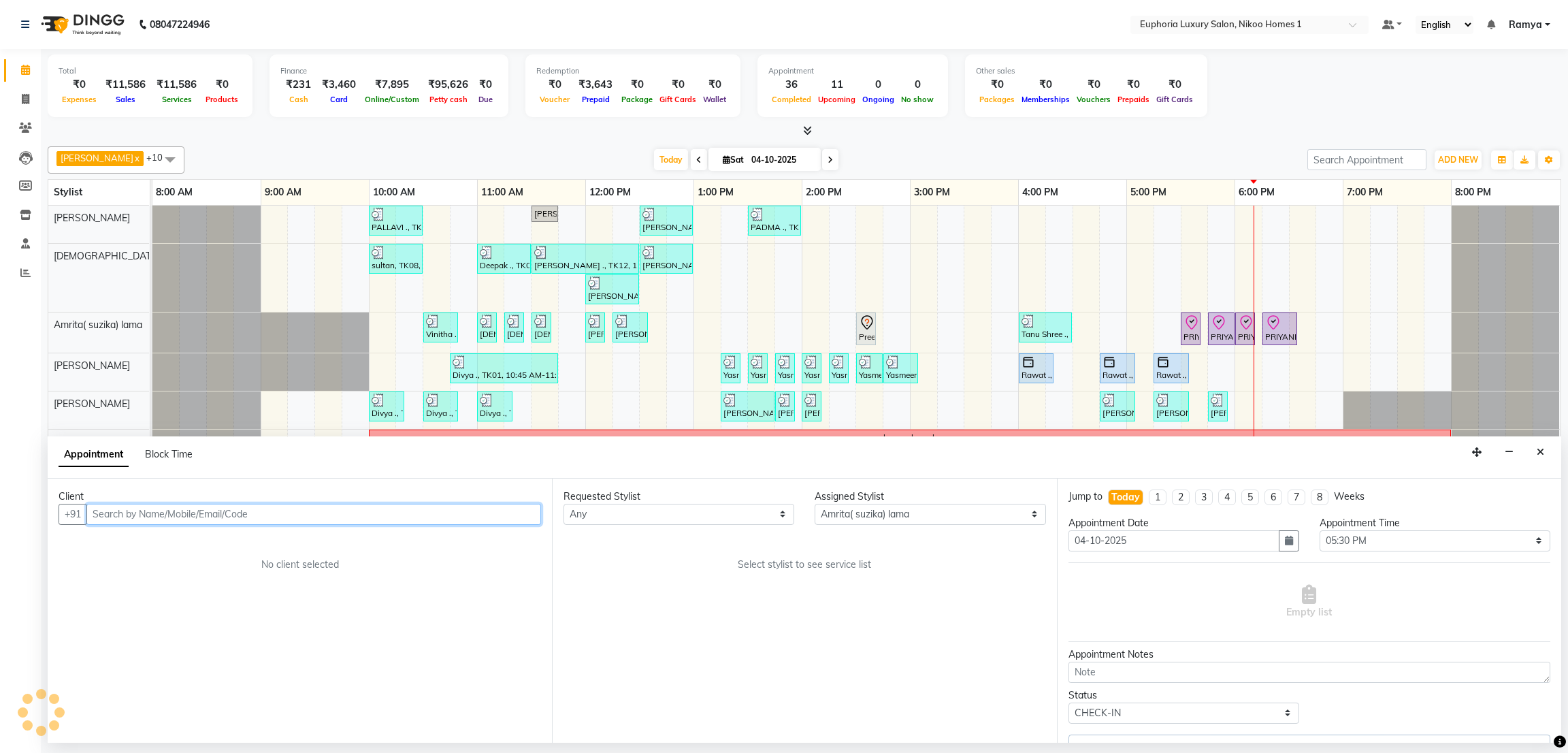
select select "4025"
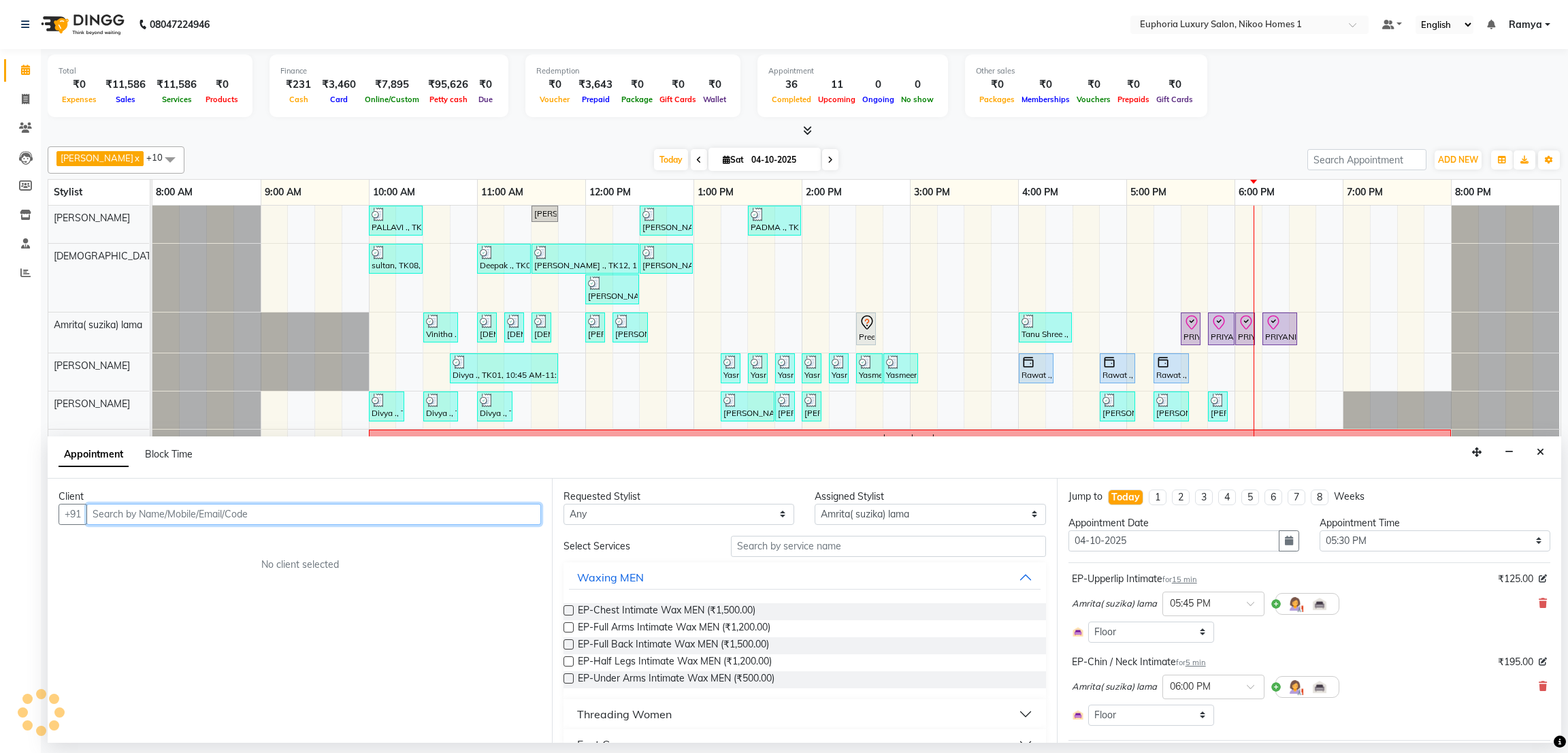
select select "4025"
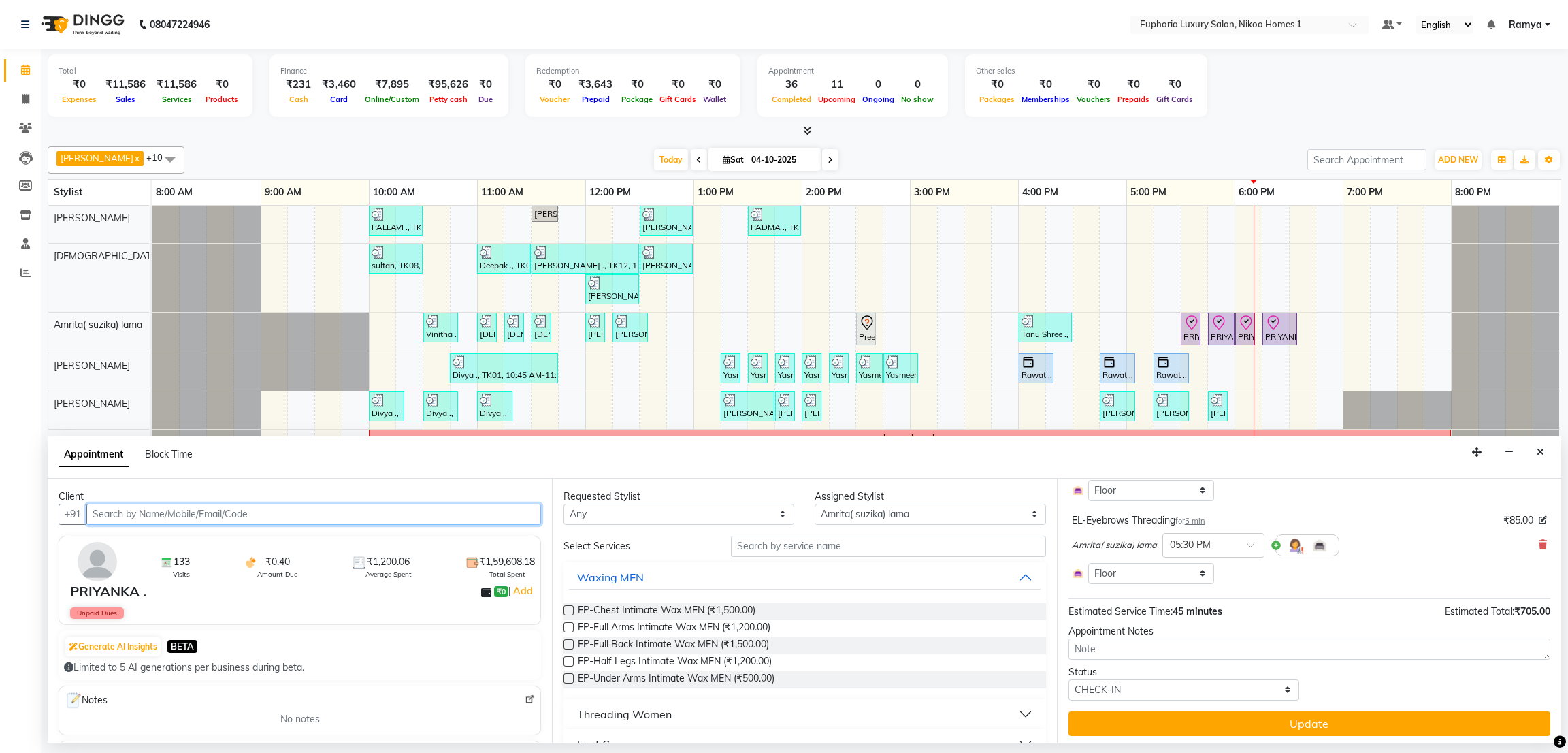
scroll to position [313, 0]
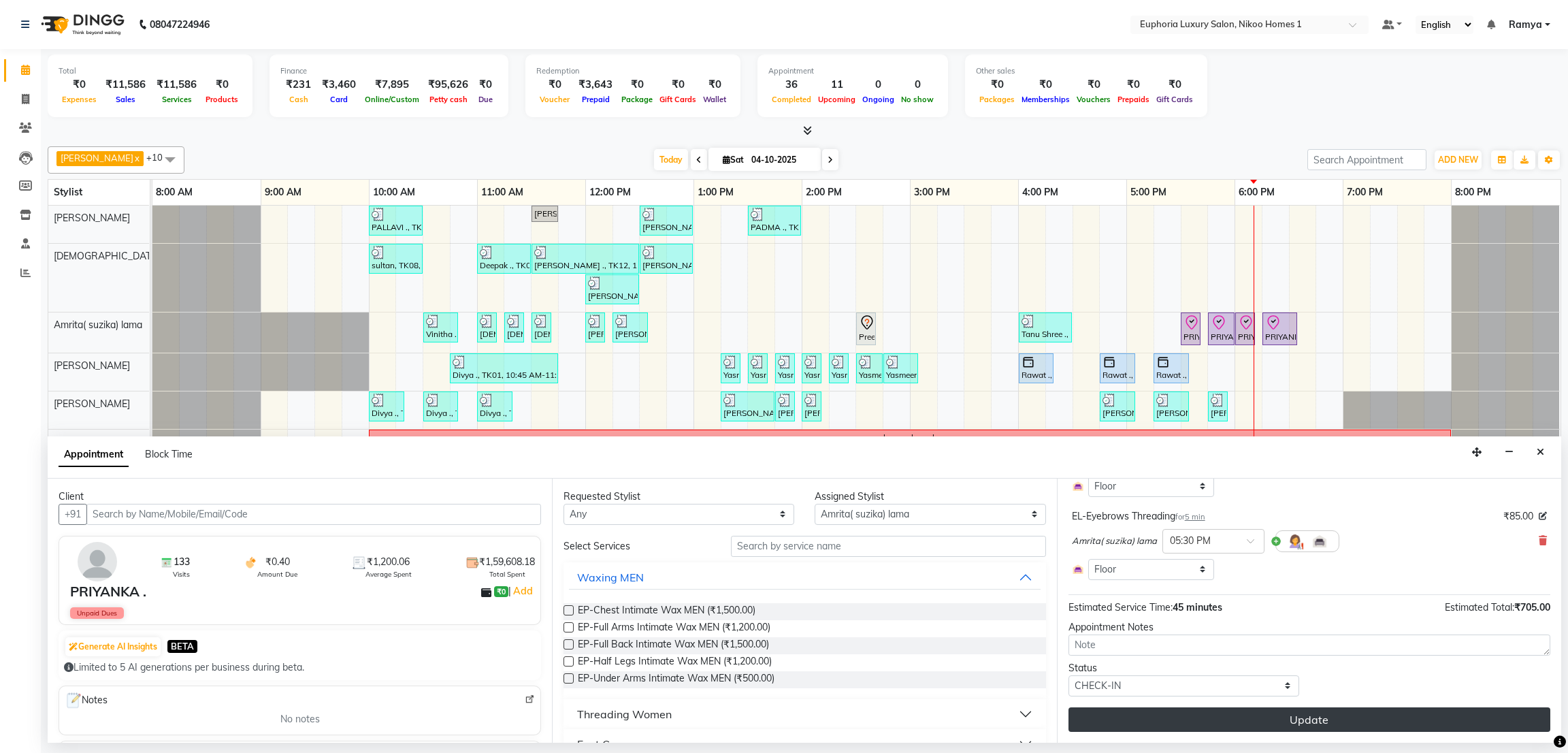
click at [1456, 728] on button "Update" at bounding box center [1310, 719] width 482 height 25
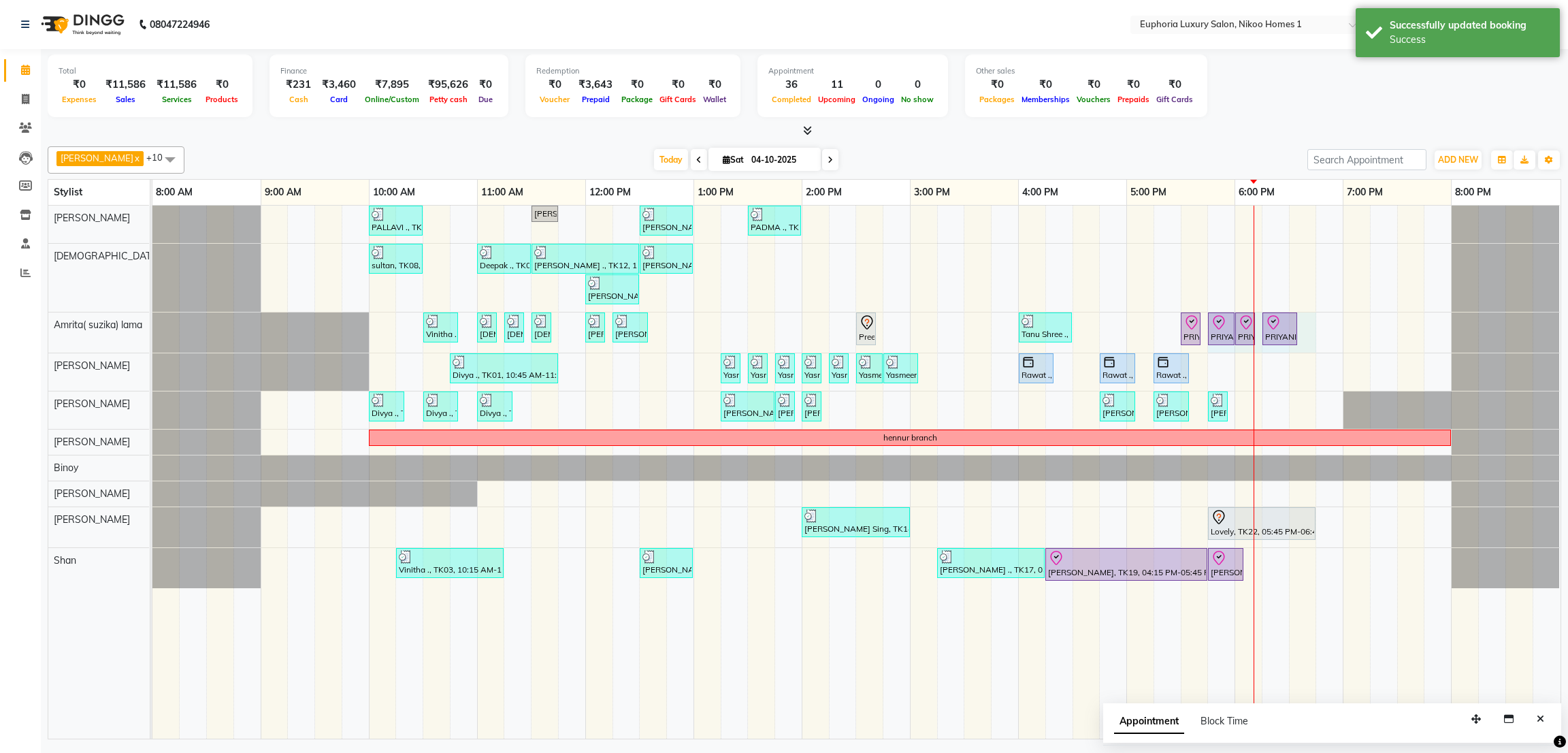
click at [1177, 342] on div "PALLAVI ., TK07, 10:00 AM-10:30 AM, EL-Kid Cut (Below 8 Yrs) BOY [PERSON_NAME] …" at bounding box center [856, 471] width 1408 height 533
select select "74231"
select select "1035"
select select "tentative"
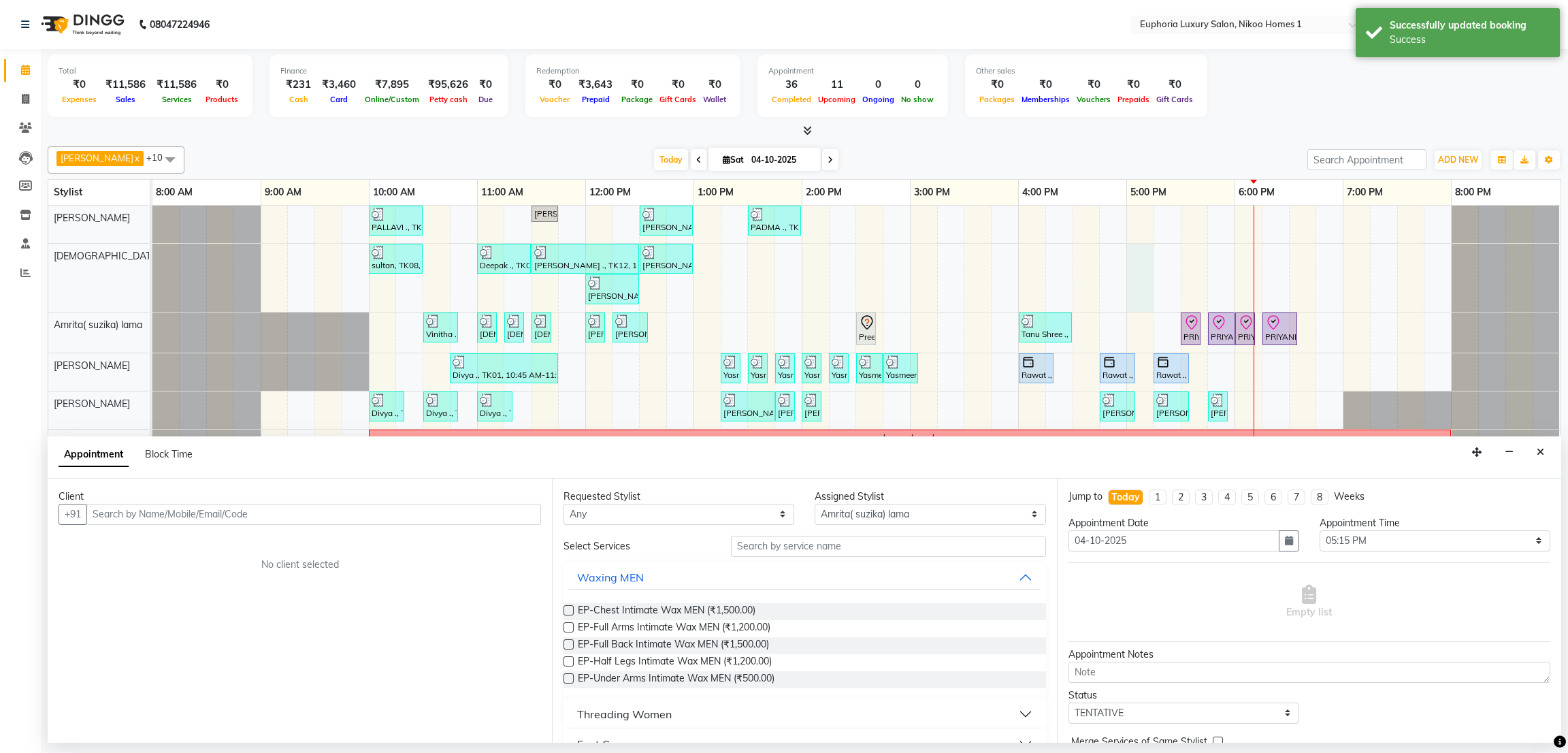
click at [1146, 311] on div "PALLAVI ., TK07, 10:00 AM-10:30 AM, EL-Kid Cut (Below 8 Yrs) BOY [PERSON_NAME] …" at bounding box center [856, 471] width 1408 height 533
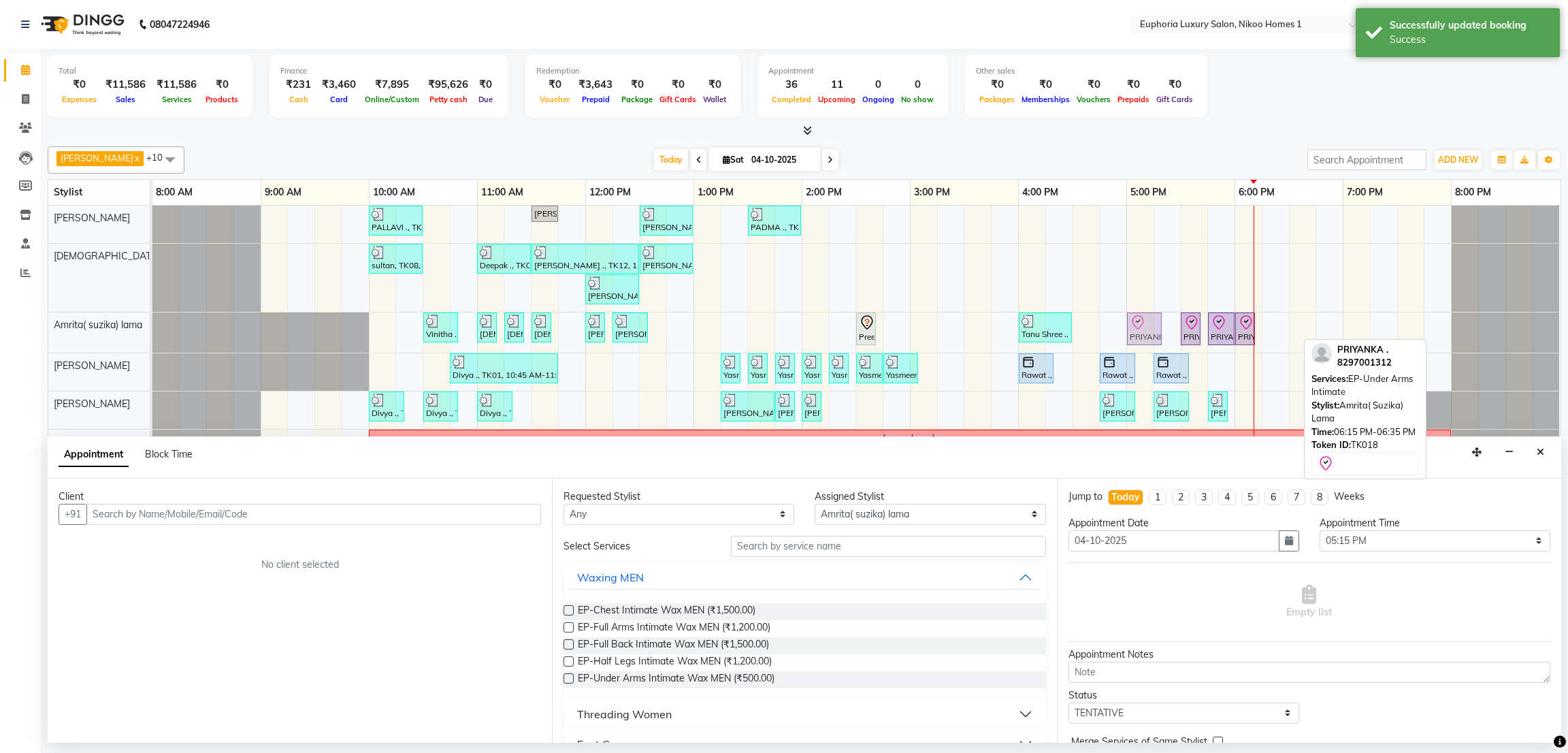
drag, startPoint x: 1273, startPoint y: 329, endPoint x: 1139, endPoint y: 332, distance: 134.0
click at [152, 332] on div "Vinitha ., TK03, 10:30 AM-10:50 AM, EL-Upperlip Threading SHIVLIKA ., TK06, 11:…" at bounding box center [152, 333] width 0 height 40
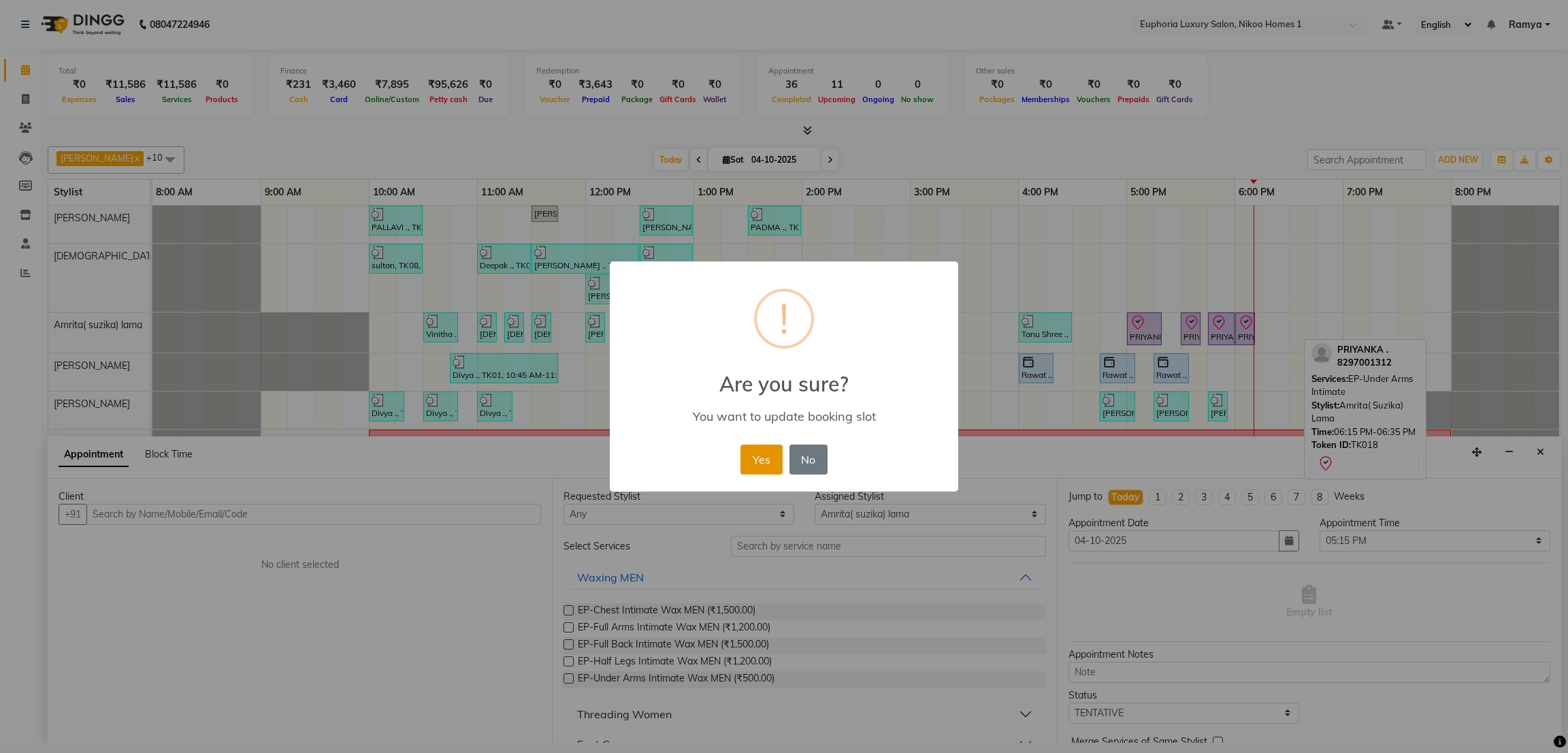
click at [763, 450] on button "Yes" at bounding box center [761, 460] width 41 height 30
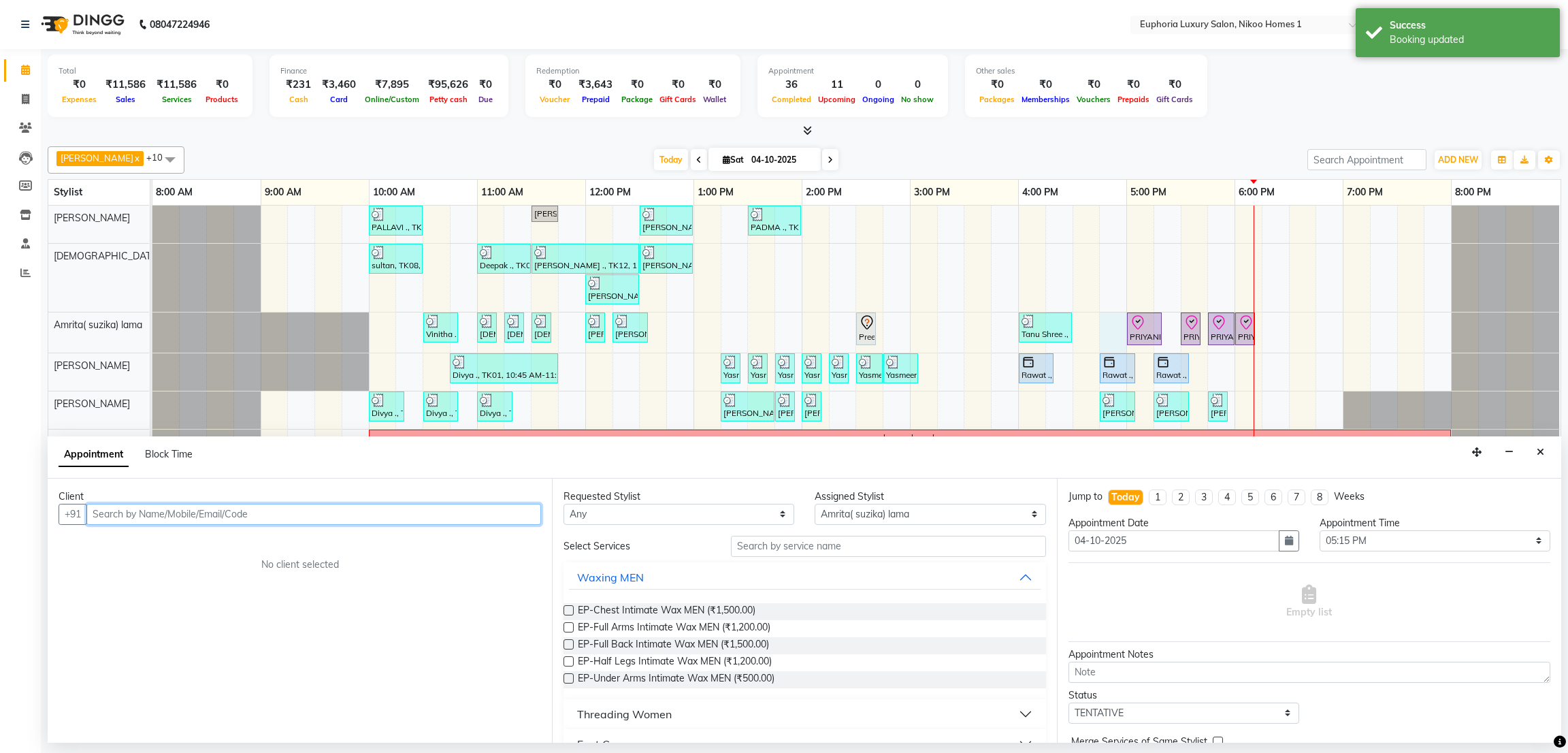
click at [1126, 336] on div "PALLAVI ., TK07, 10:00 AM-10:30 AM, EL-Kid Cut (Below 8 Yrs) BOY [PERSON_NAME] …" at bounding box center [856, 471] width 1408 height 533
click at [1137, 332] on div "PRIYANKA ., TK18, 05:00 PM-05:20 PM, EP-Under Arms Intimate" at bounding box center [1144, 328] width 32 height 28
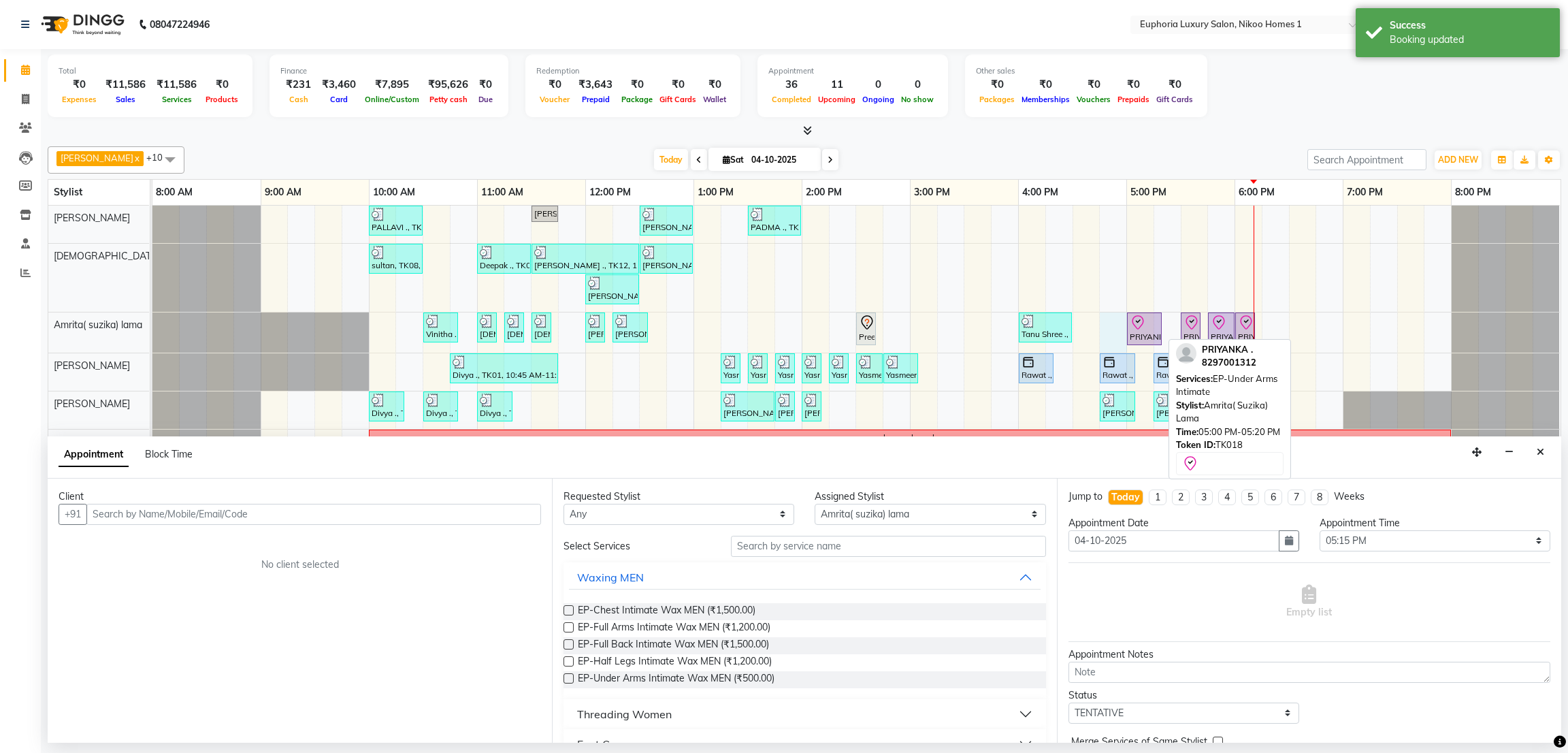
select select "8"
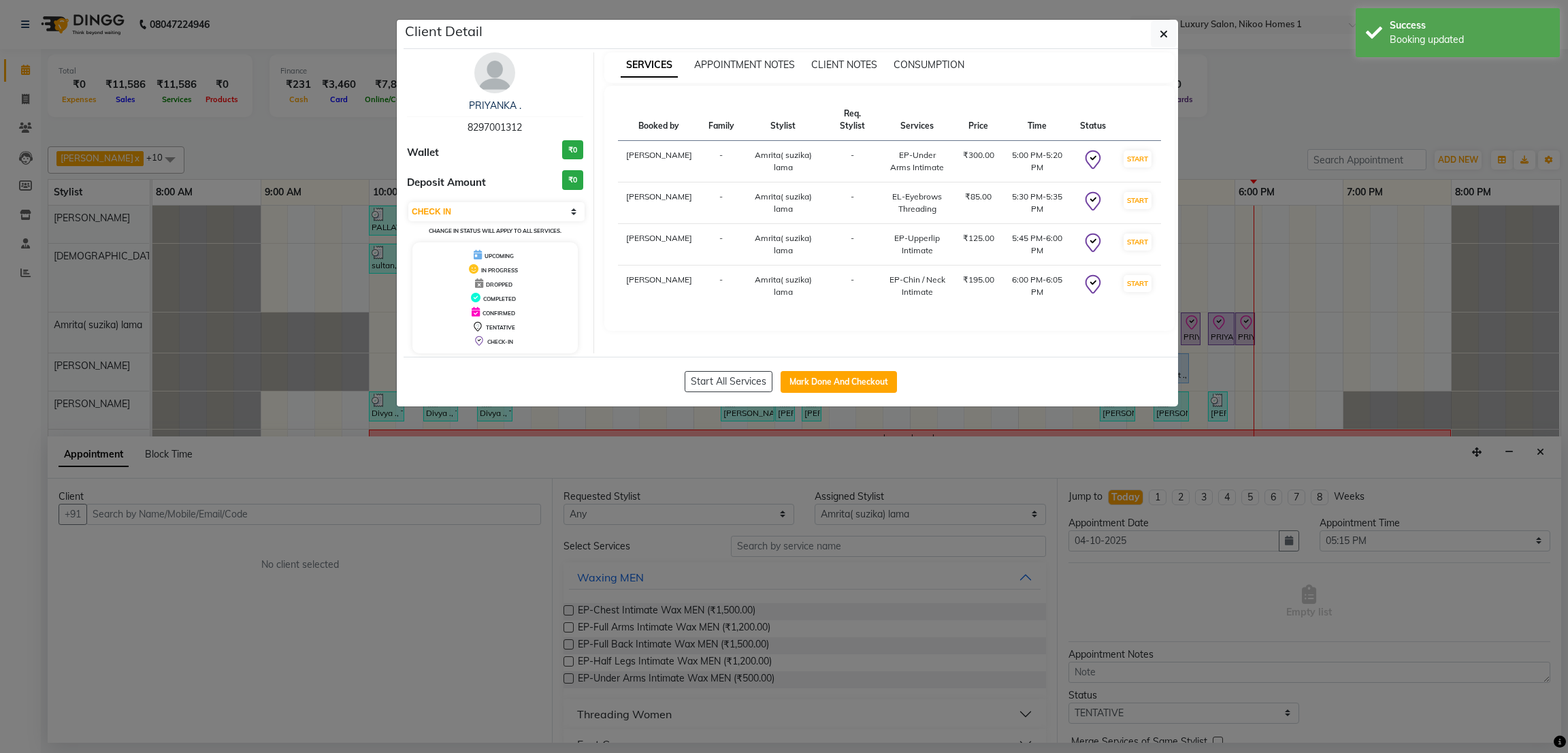
click at [1137, 332] on div "SERVICES APPOINTMENT NOTES CLIENT NOTES CONSUMPTION Booked by Family Stylist Re…" at bounding box center [889, 203] width 591 height 301
click at [1158, 30] on button "button" at bounding box center [1164, 34] width 26 height 26
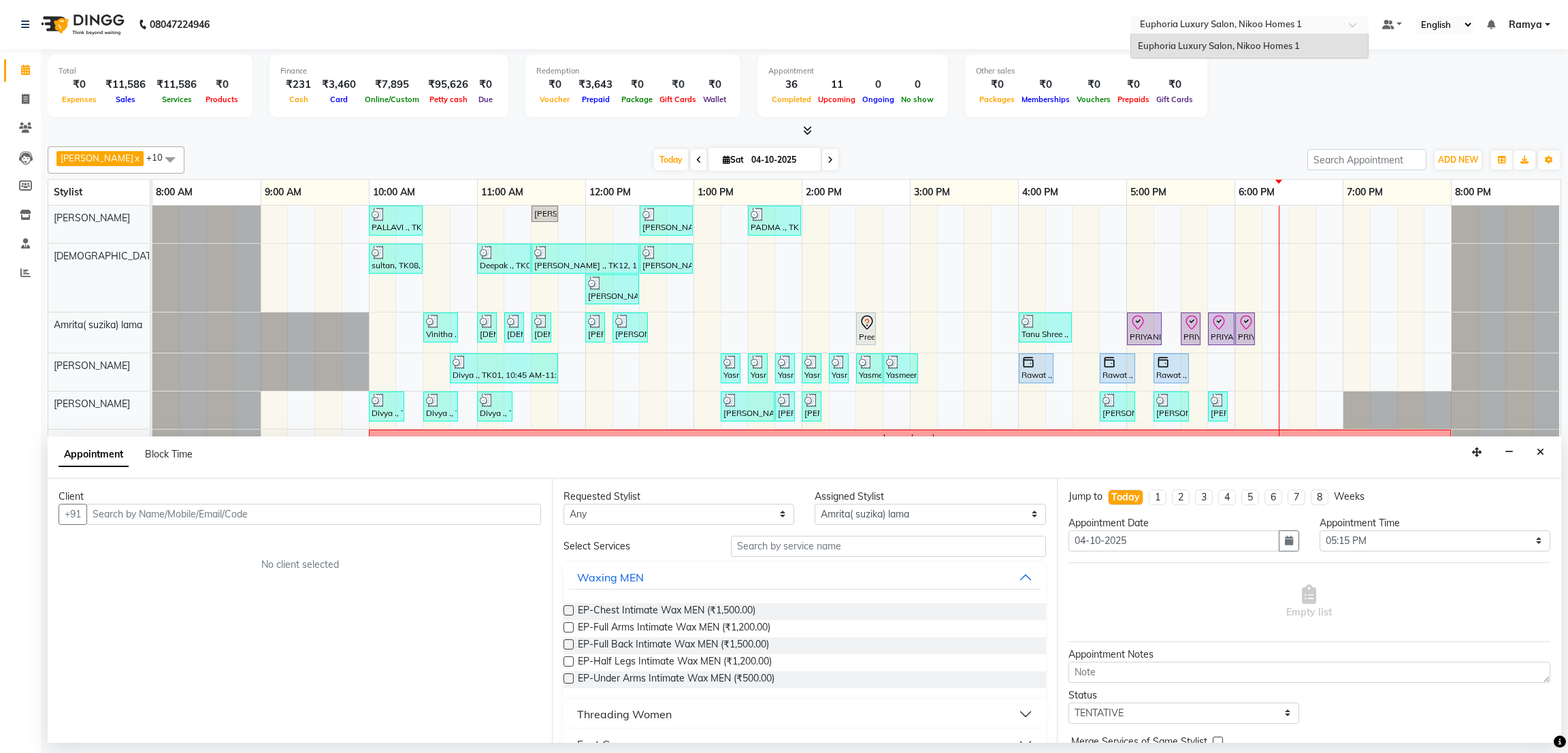
click at [1158, 30] on input "text" at bounding box center [1236, 26] width 197 height 14
click at [828, 162] on icon at bounding box center [831, 160] width 6 height 8
type input "05-10-2025"
select select "1035"
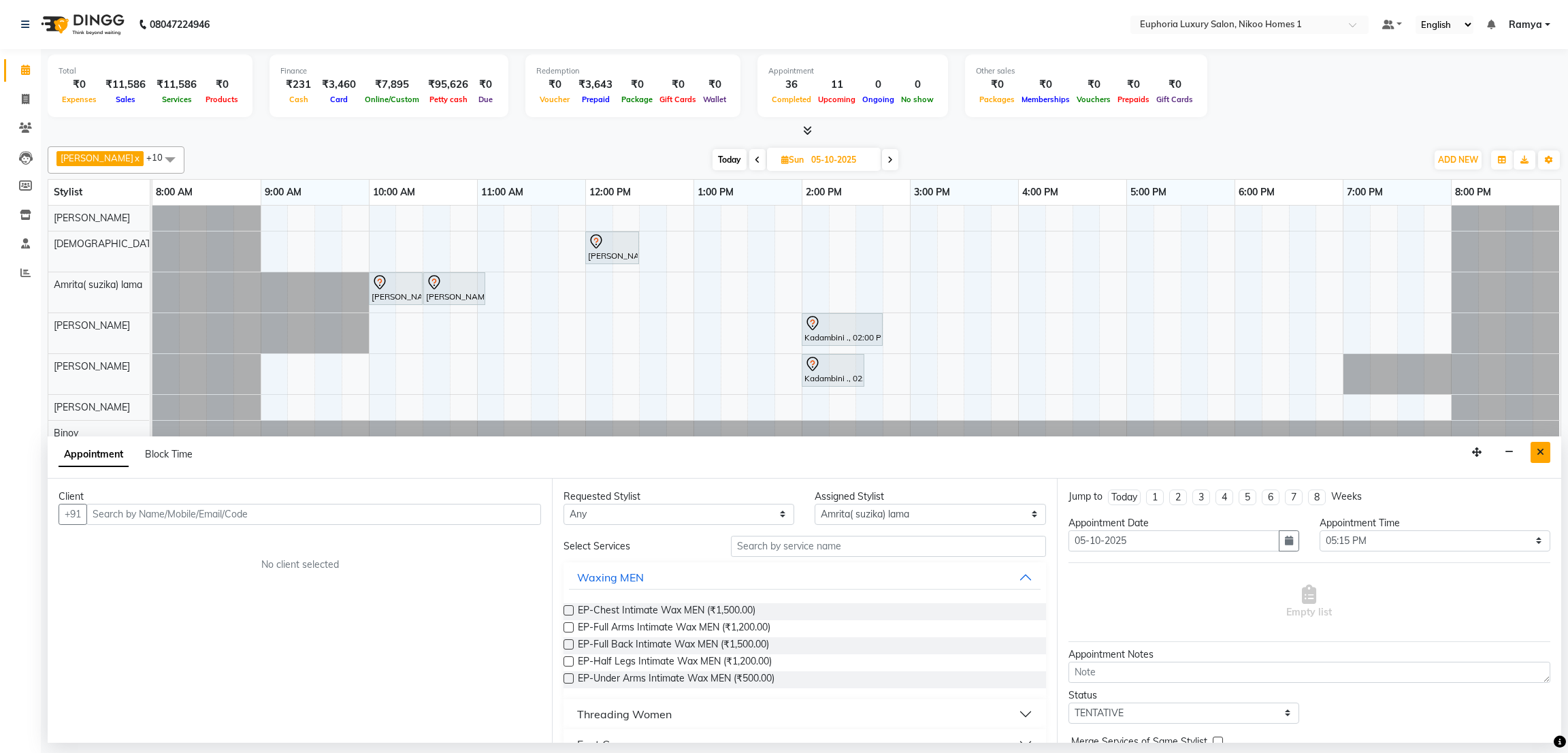
click at [1545, 461] on button "Close" at bounding box center [1541, 452] width 20 height 21
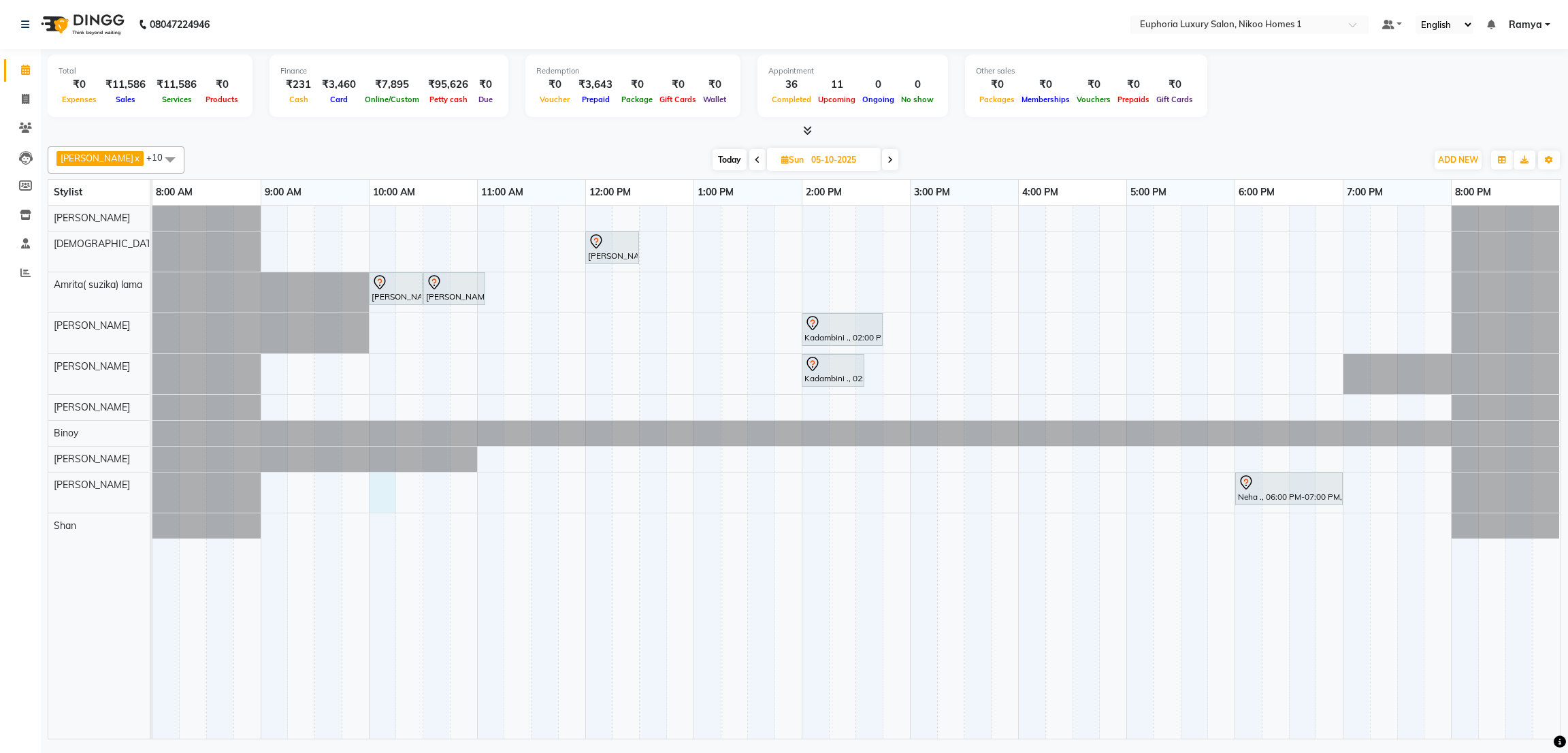
click at [375, 506] on div "[PERSON_NAME] ., 12:00 PM-12:30 PM, EL-HAIR CUT (Junior Stylist) with hairwash …" at bounding box center [856, 471] width 1408 height 533
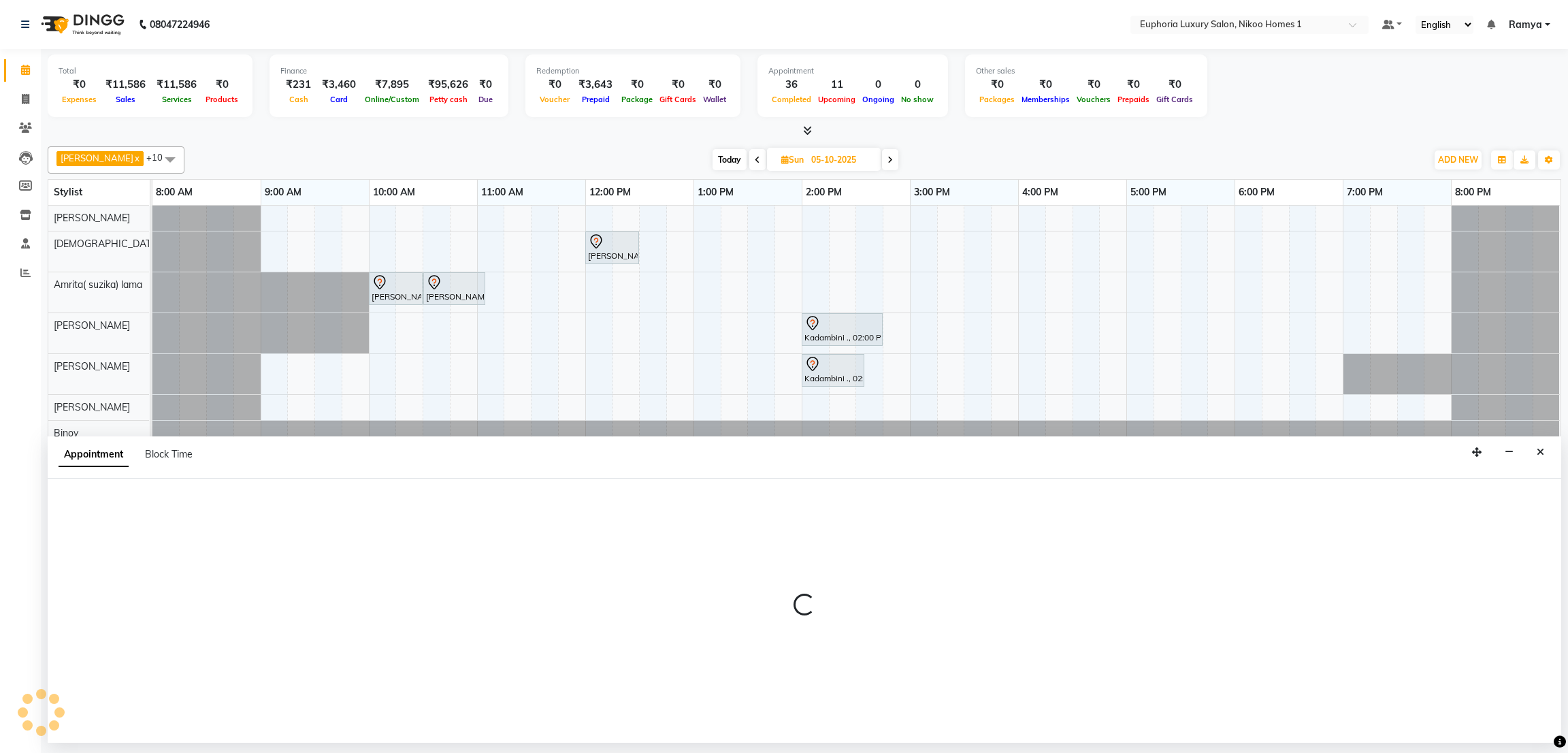
select select "93567"
select select "600"
select select "tentative"
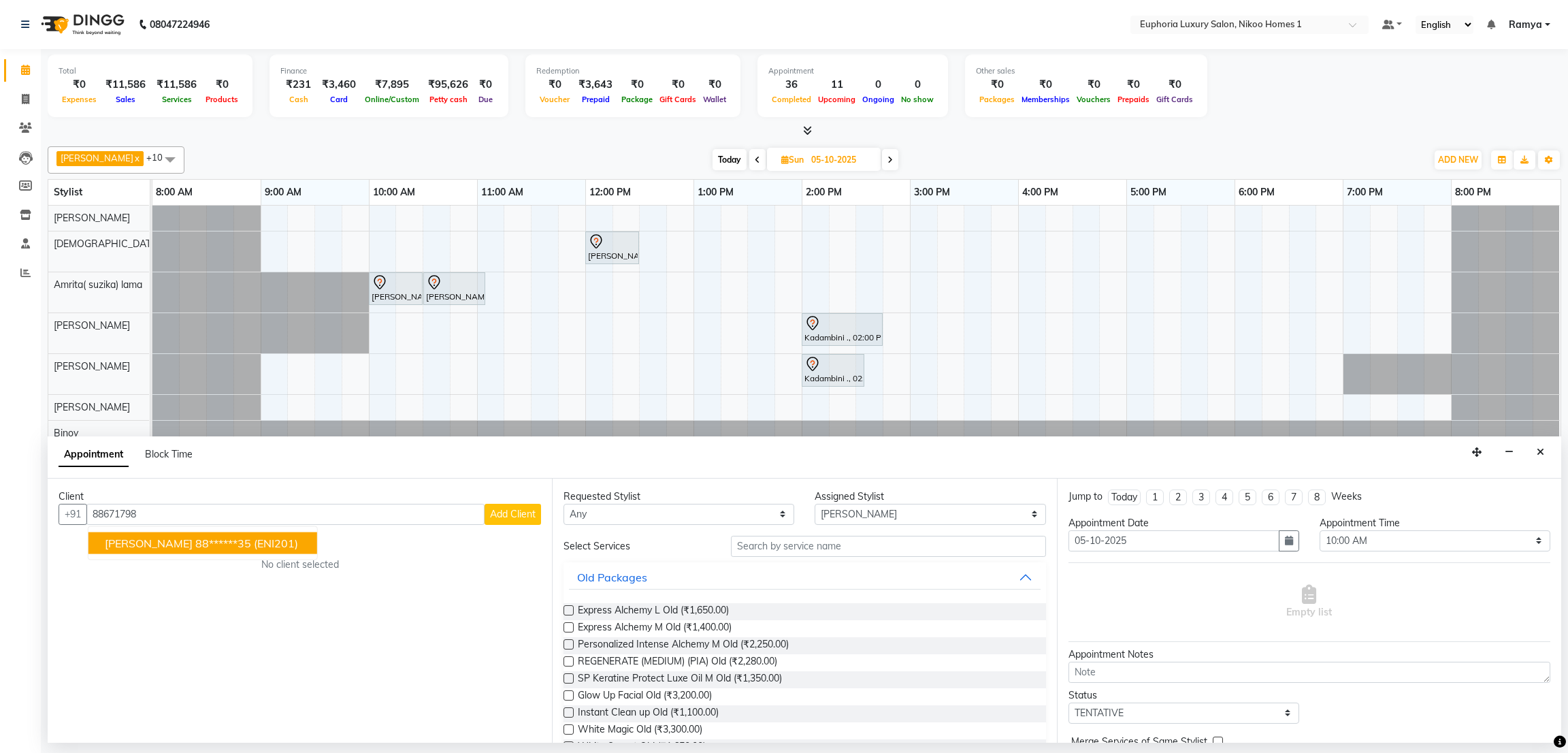
click at [254, 544] on span "(ENI201)" at bounding box center [276, 542] width 44 height 14
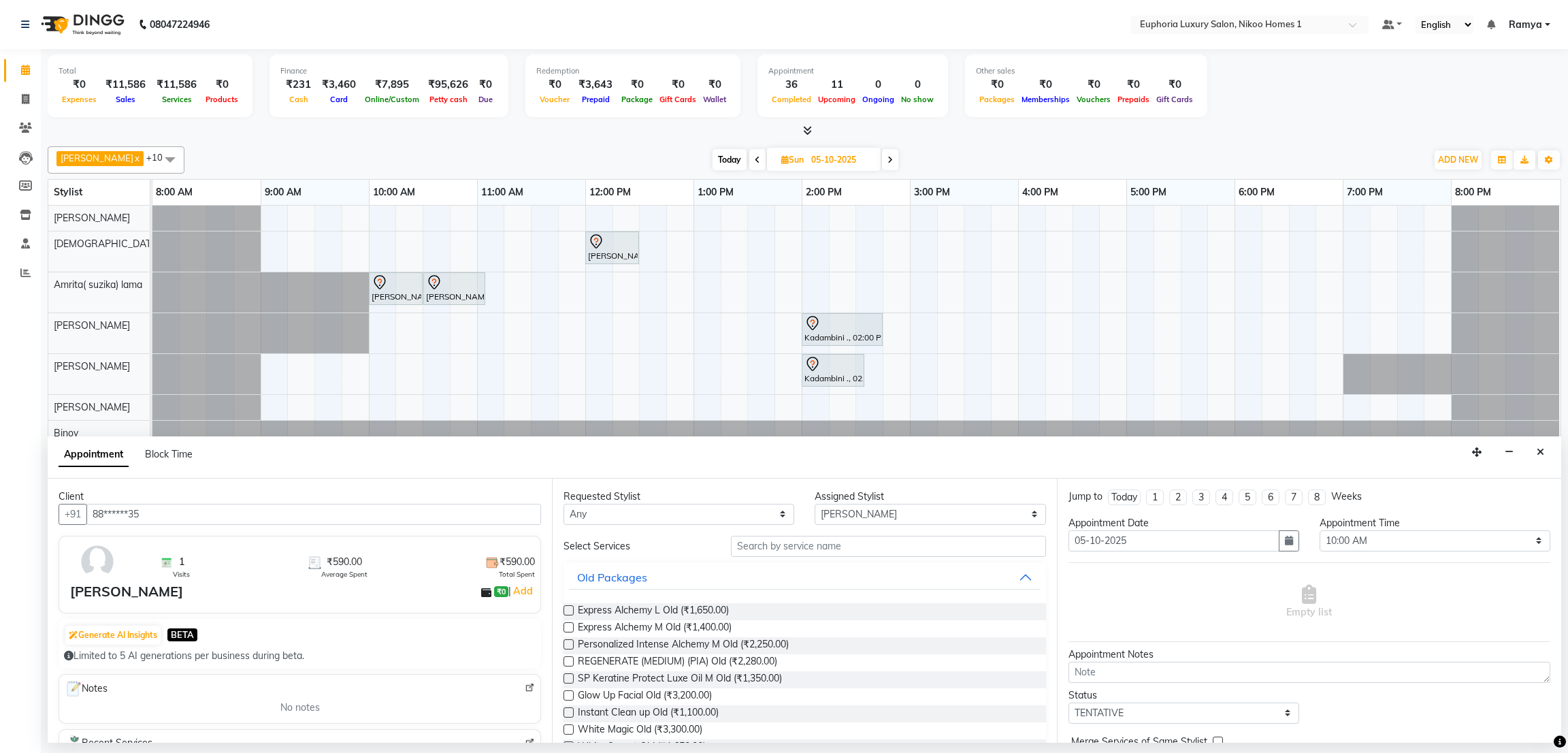
type input "88******35"
click at [765, 546] on input "text" at bounding box center [888, 546] width 315 height 21
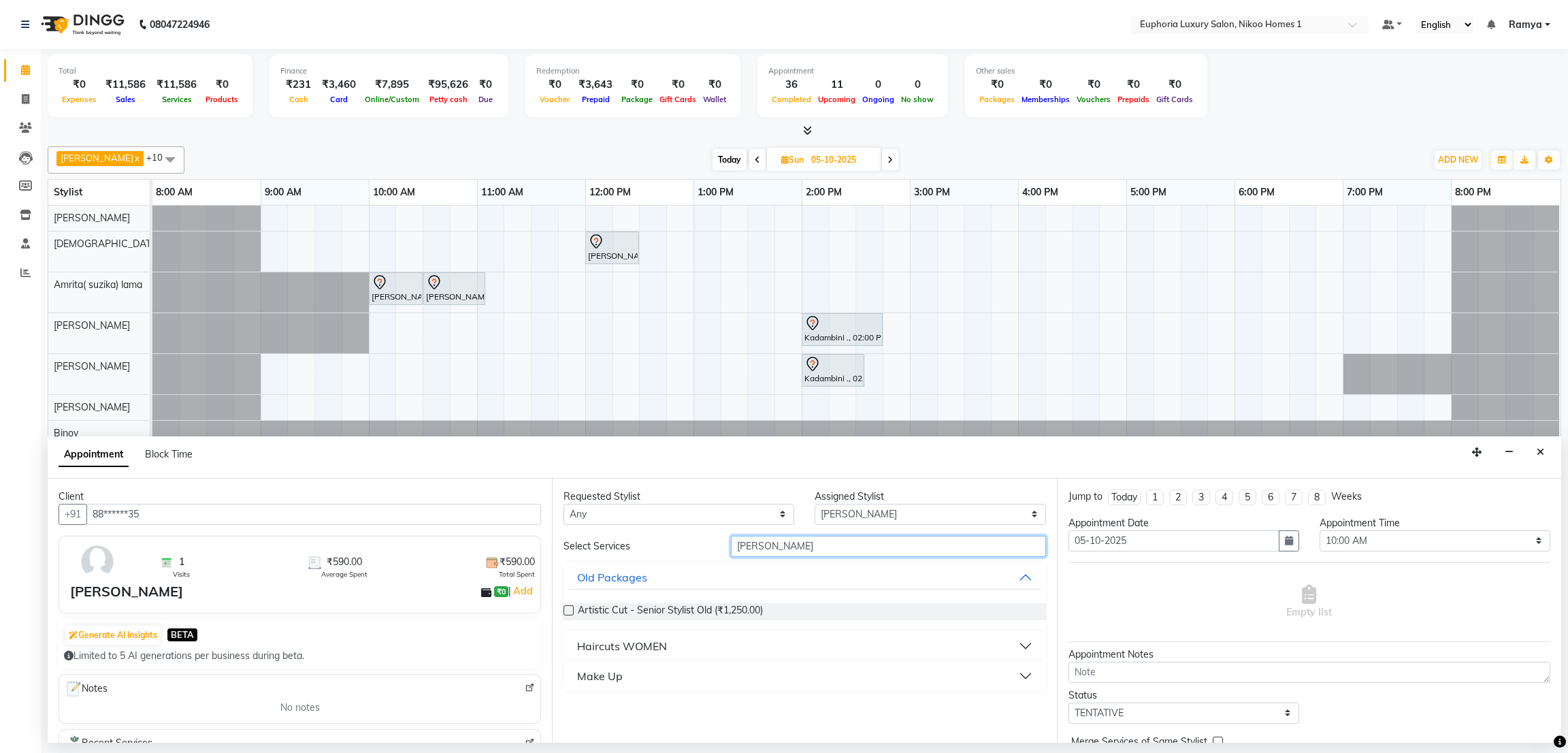
type input "[PERSON_NAME]"
click at [630, 638] on div "Haircuts WOMEN" at bounding box center [623, 647] width 90 height 17
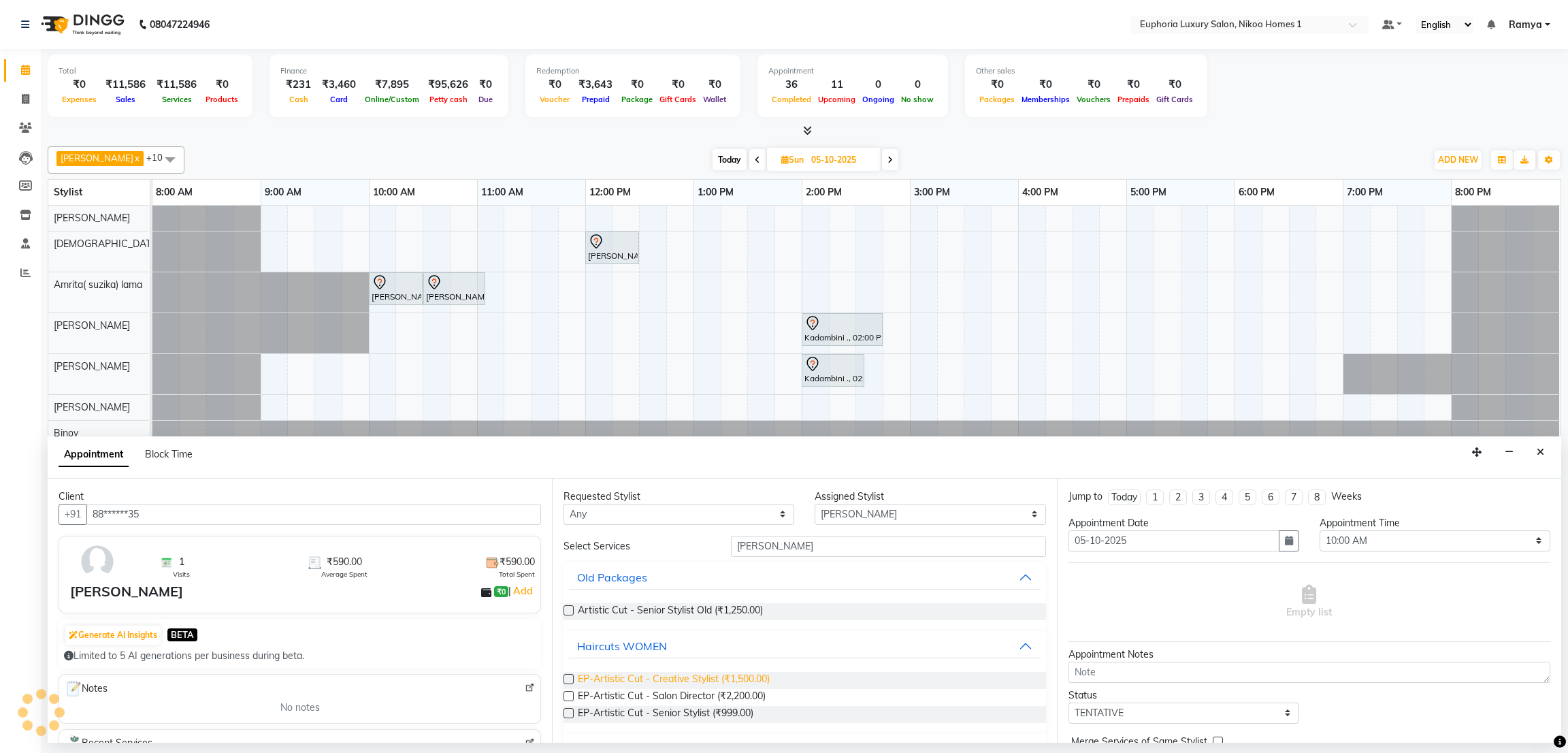
click at [731, 675] on span "EP-Artistic Cut - Creative Stylist (₹1,500.00)" at bounding box center [673, 681] width 192 height 17
checkbox input "false"
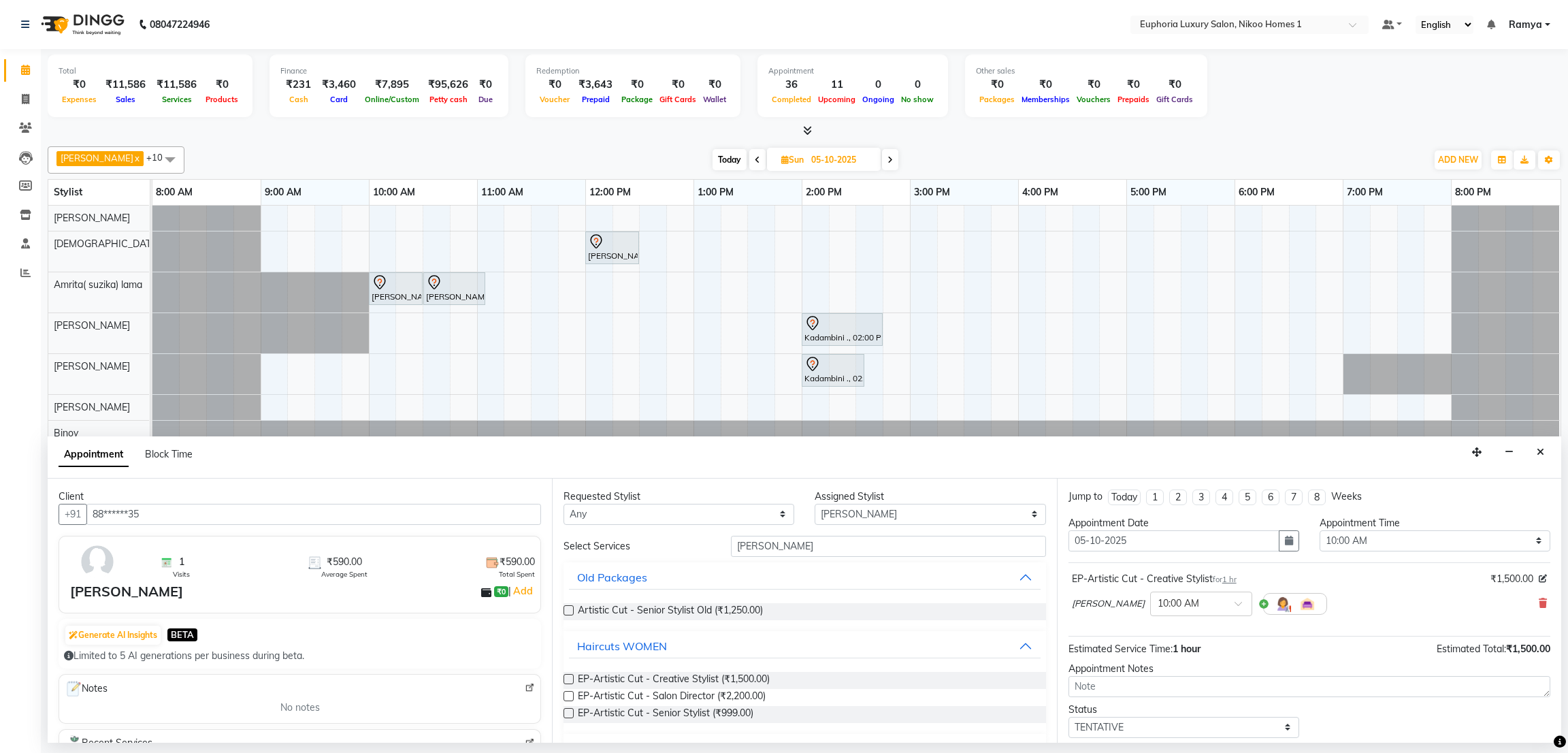
scroll to position [83, 0]
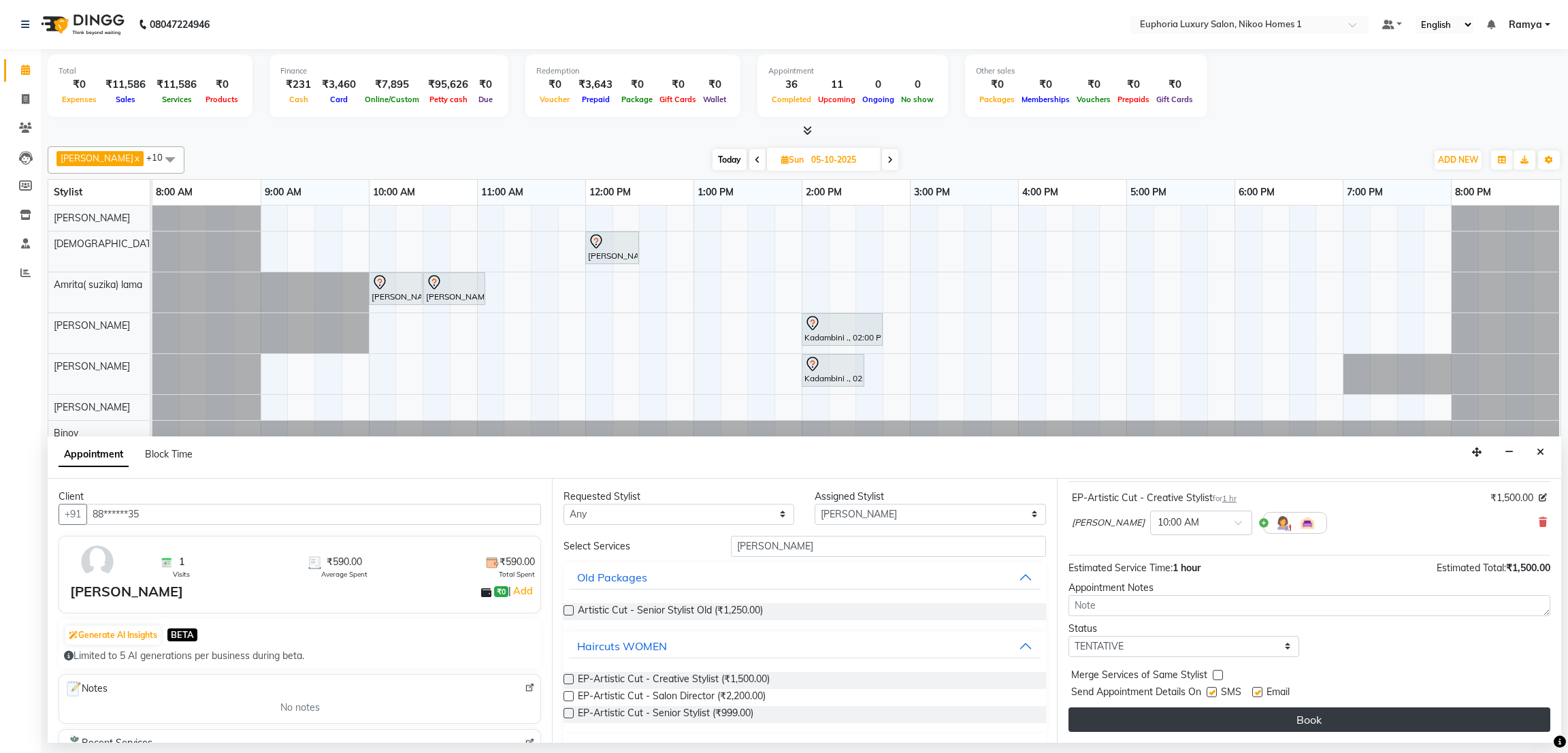
click at [1507, 714] on button "Book" at bounding box center [1310, 719] width 482 height 25
